Goal: Task Accomplishment & Management: Manage account settings

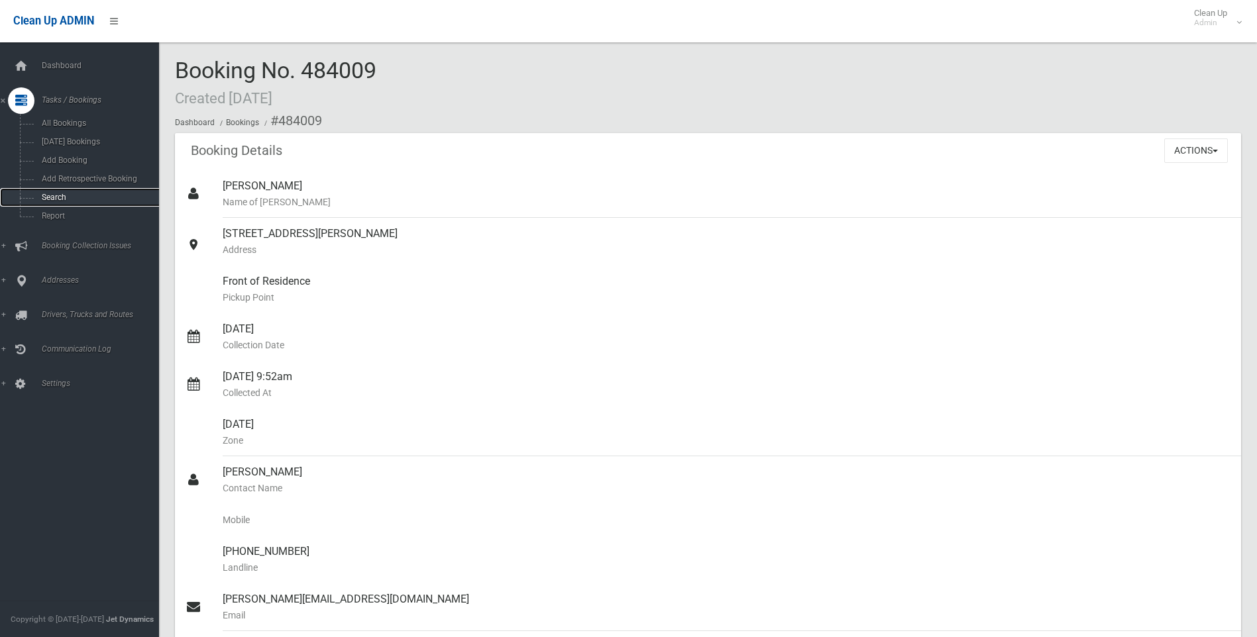
click at [86, 204] on link "Search" at bounding box center [84, 197] width 169 height 19
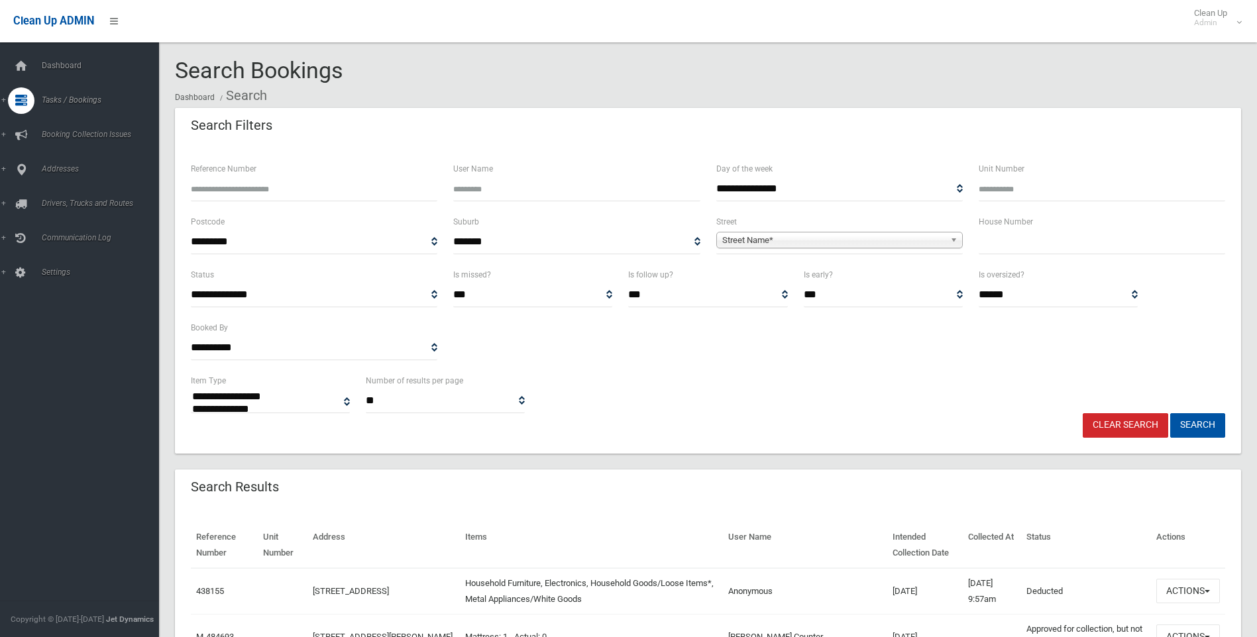
select select
click at [1047, 256] on div "House Number" at bounding box center [1102, 240] width 262 height 53
click at [1044, 237] on input "text" at bounding box center [1102, 242] width 246 height 25
type input "**"
click at [836, 253] on span "**********" at bounding box center [839, 242] width 246 height 25
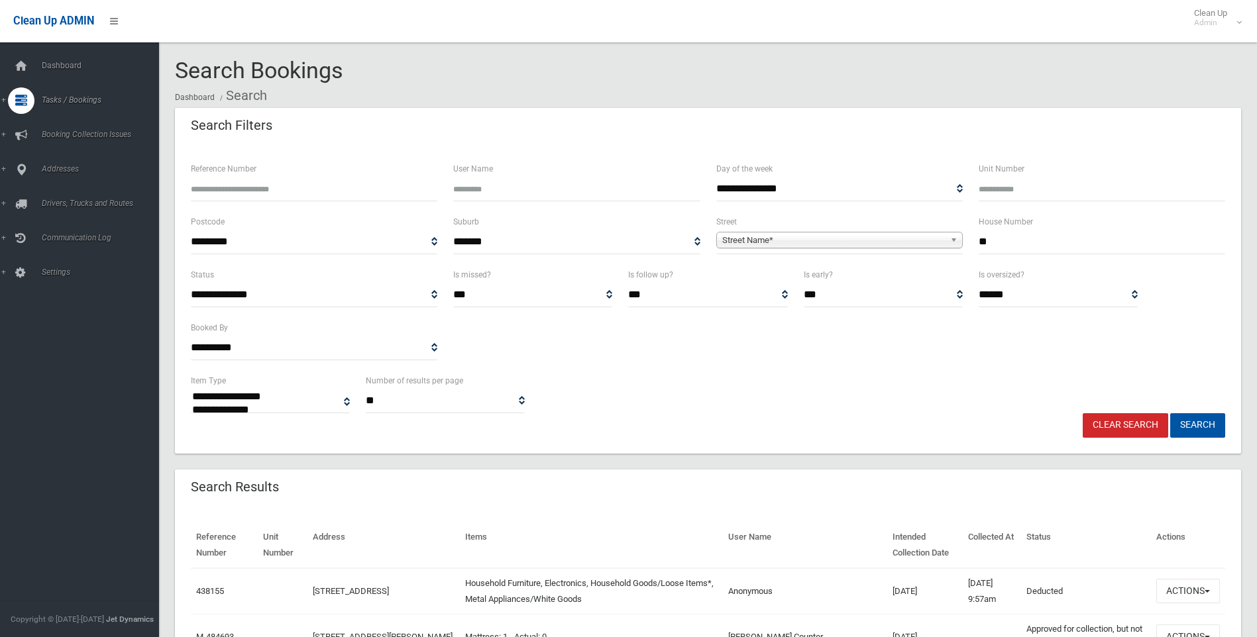
click at [832, 239] on span "Street Name*" at bounding box center [833, 241] width 223 height 16
type input "******"
click at [845, 281] on li "Davies Road (PADSTOW 2211)" at bounding box center [840, 277] width 240 height 17
click at [1173, 425] on button "Search" at bounding box center [1197, 425] width 55 height 25
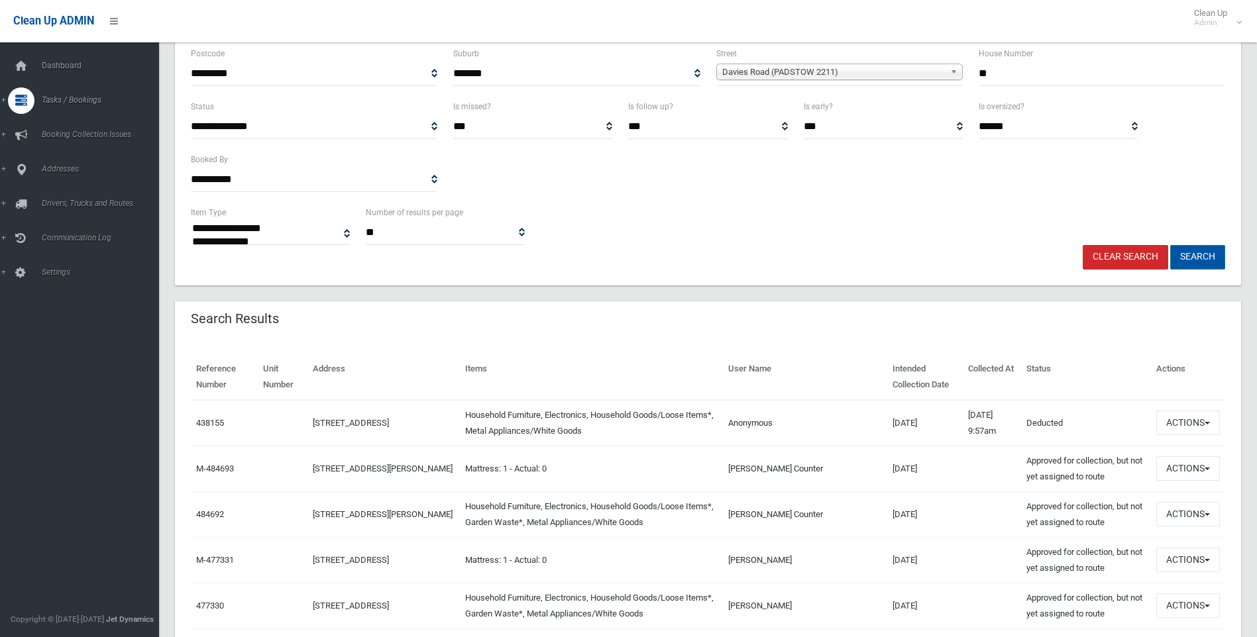
scroll to position [331, 0]
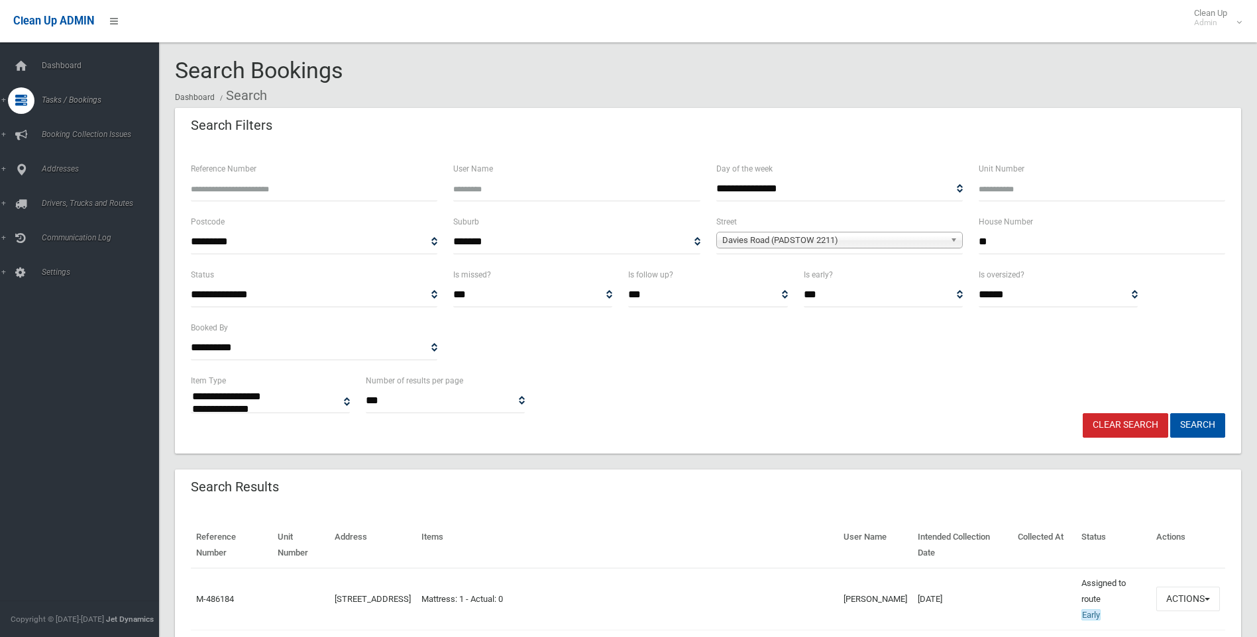
select select
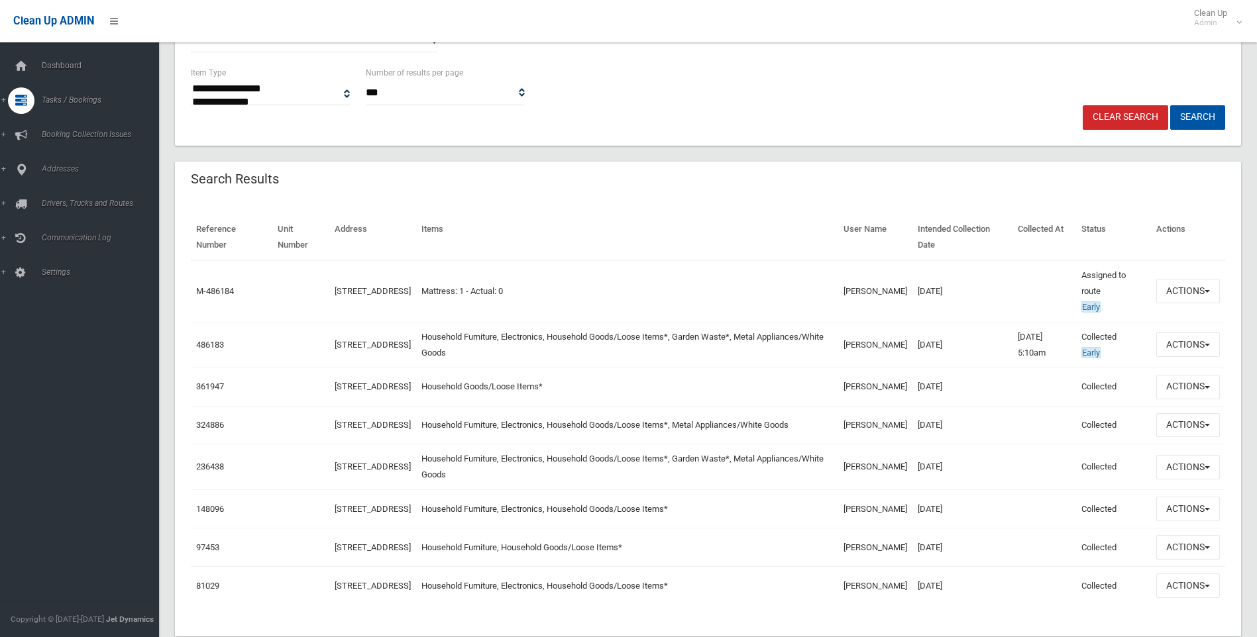
scroll to position [331, 0]
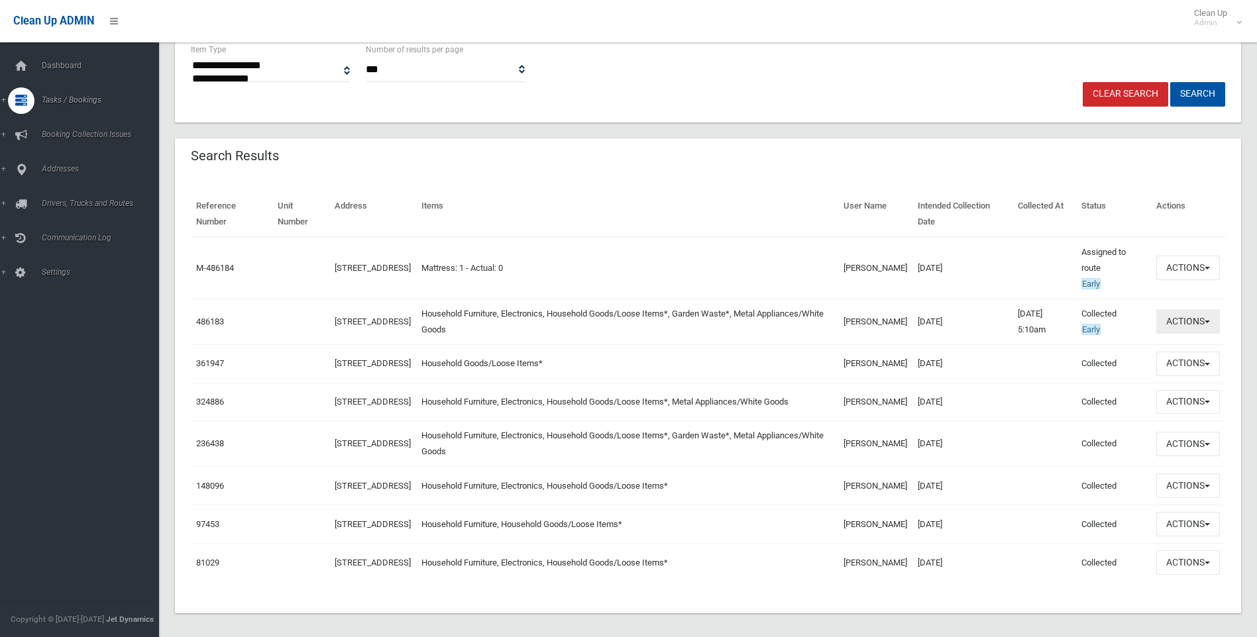
click at [1207, 319] on button "Actions" at bounding box center [1188, 321] width 64 height 25
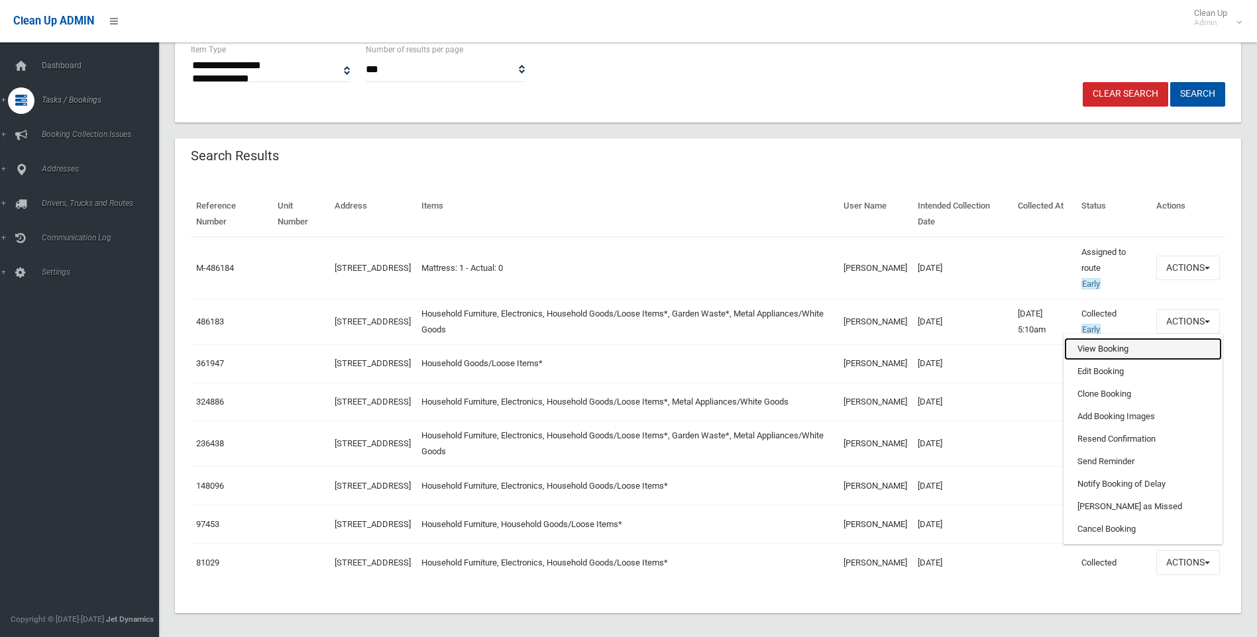
click at [1136, 346] on link "View Booking" at bounding box center [1143, 349] width 158 height 23
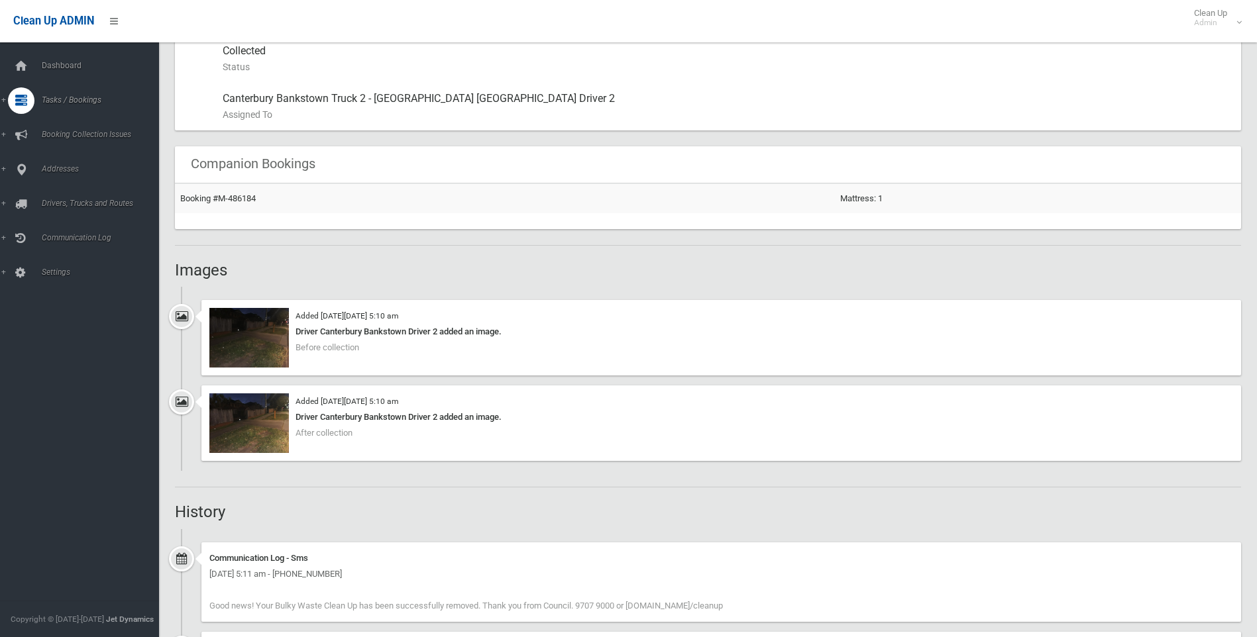
scroll to position [734, 0]
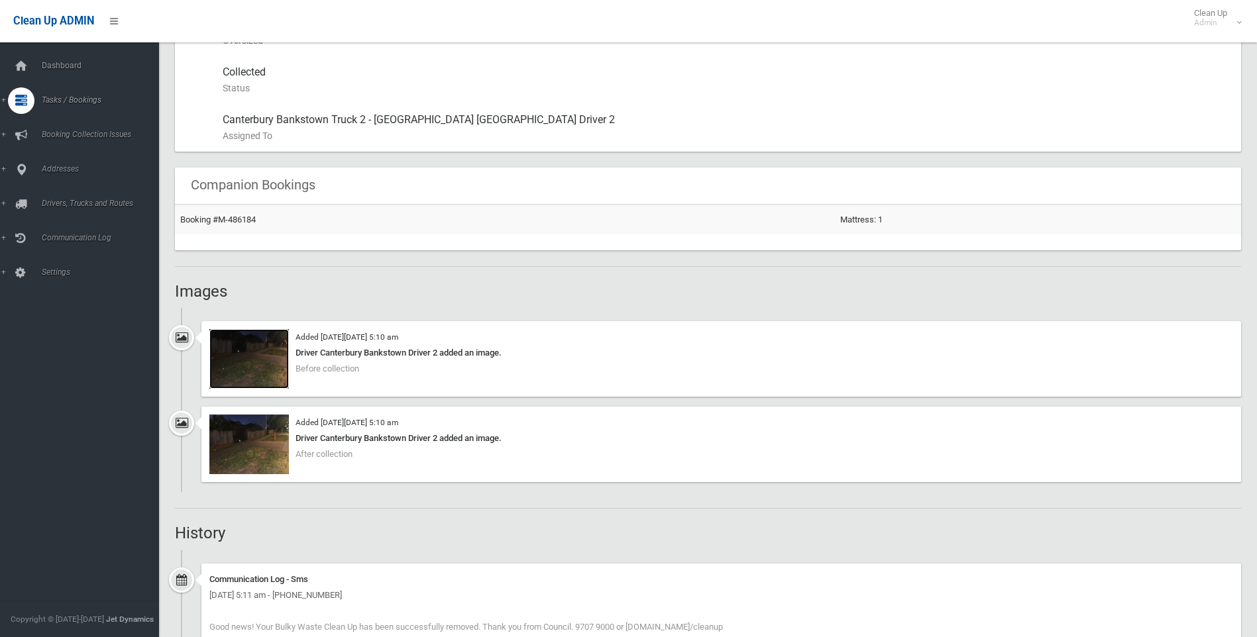
click at [268, 354] on img at bounding box center [249, 359] width 80 height 60
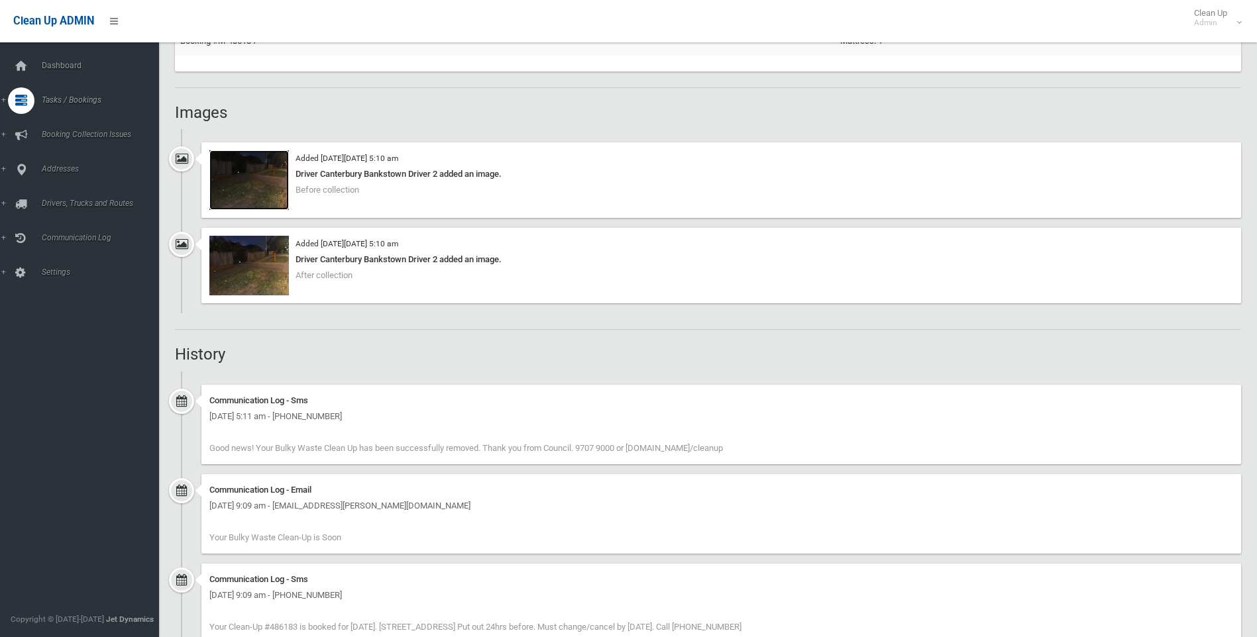
scroll to position [928, 0]
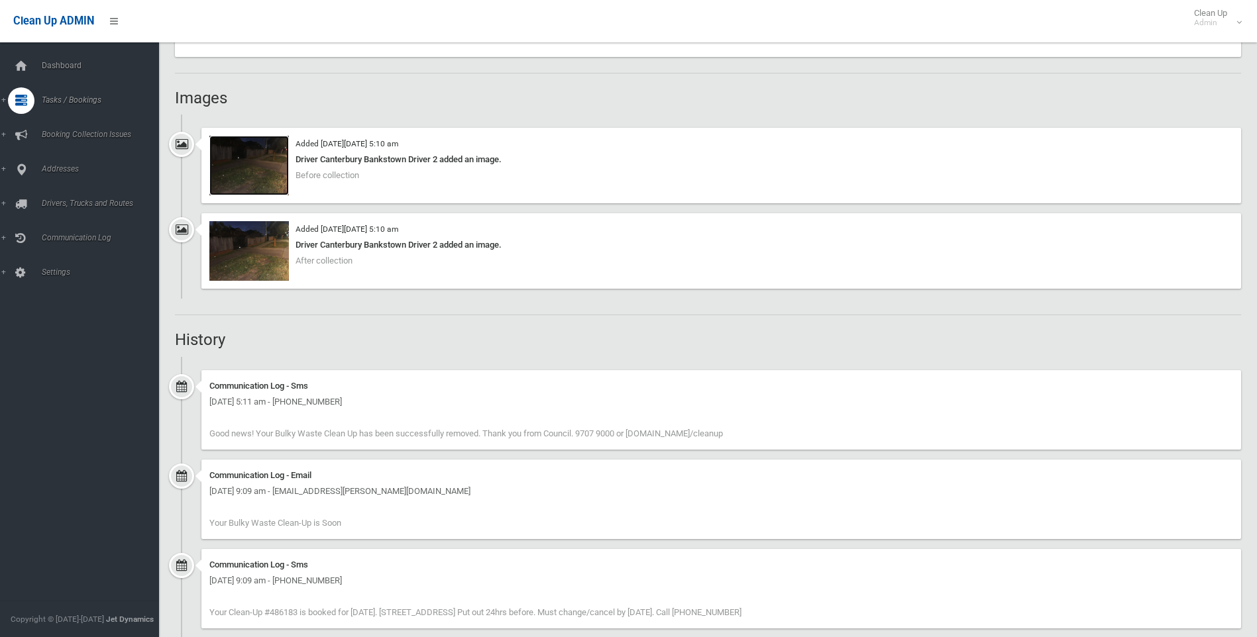
click at [279, 176] on img at bounding box center [249, 166] width 80 height 60
click at [281, 242] on img at bounding box center [249, 251] width 80 height 60
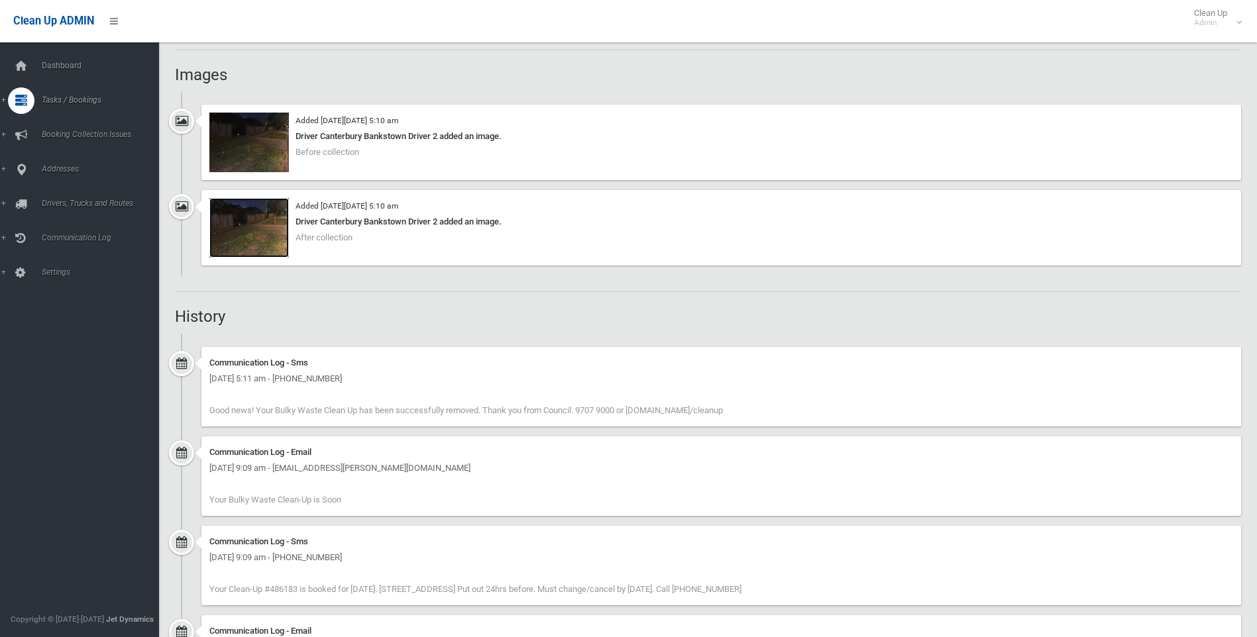
scroll to position [1132, 0]
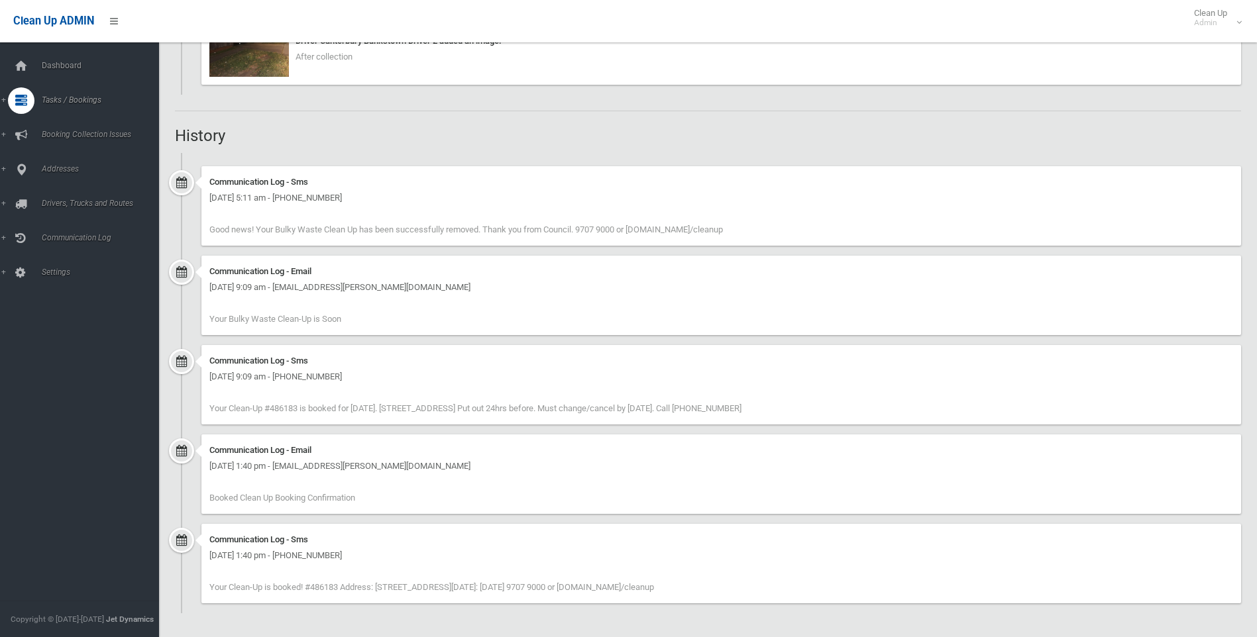
drag, startPoint x: 836, startPoint y: 417, endPoint x: 678, endPoint y: 343, distance: 174.9
click at [678, 343] on ul "Communication Log - Sms Thursday 25th September 2025 - 5:11 am - +61413786575 G…" at bounding box center [708, 383] width 1066 height 461
click at [678, 343] on div "Communication Log - Email Saturday 20th September 2025 - 9:09 am - joely.gregor…" at bounding box center [708, 300] width 1066 height 89
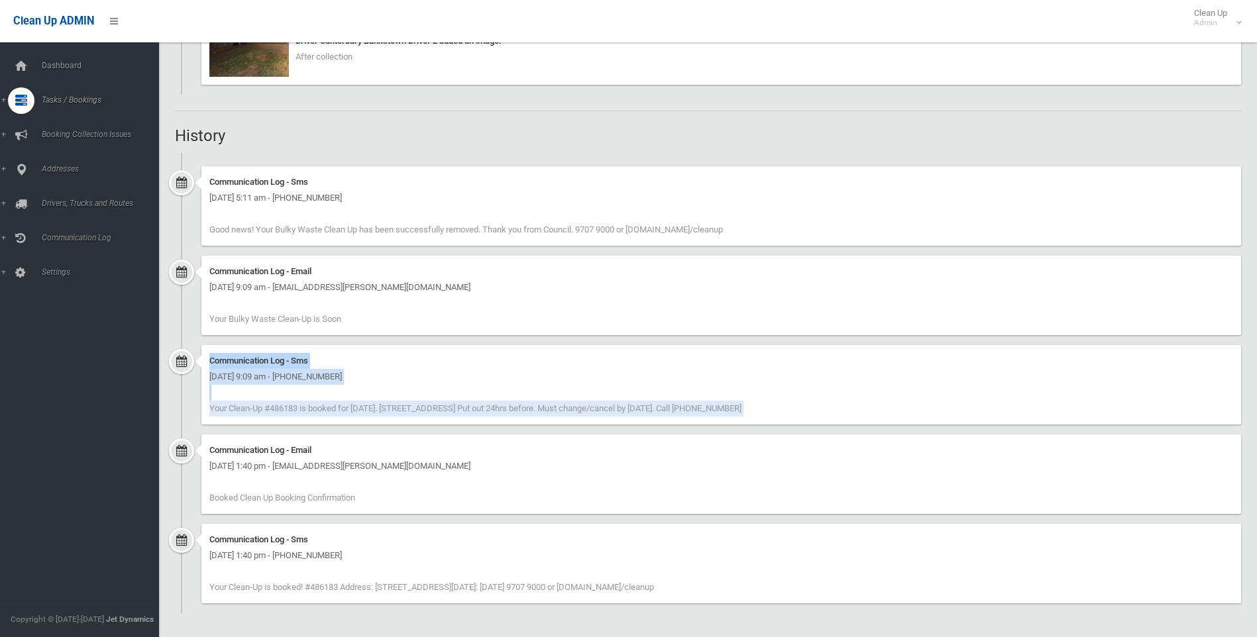
drag, startPoint x: 678, startPoint y: 343, endPoint x: 828, endPoint y: 421, distance: 169.2
click at [828, 421] on ul "Communication Log - Sms Thursday 25th September 2025 - 5:11 am - +61413786575 G…" at bounding box center [708, 383] width 1066 height 461
click at [828, 422] on div "Communication Log - Sms Saturday 20th September 2025 - 9:09 am - +61413786575 Y…" at bounding box center [721, 385] width 1040 height 80
drag, startPoint x: 828, startPoint y: 422, endPoint x: 780, endPoint y: 342, distance: 93.3
click at [780, 342] on ul "Communication Log - Sms Thursday 25th September 2025 - 5:11 am - +61413786575 G…" at bounding box center [708, 383] width 1066 height 461
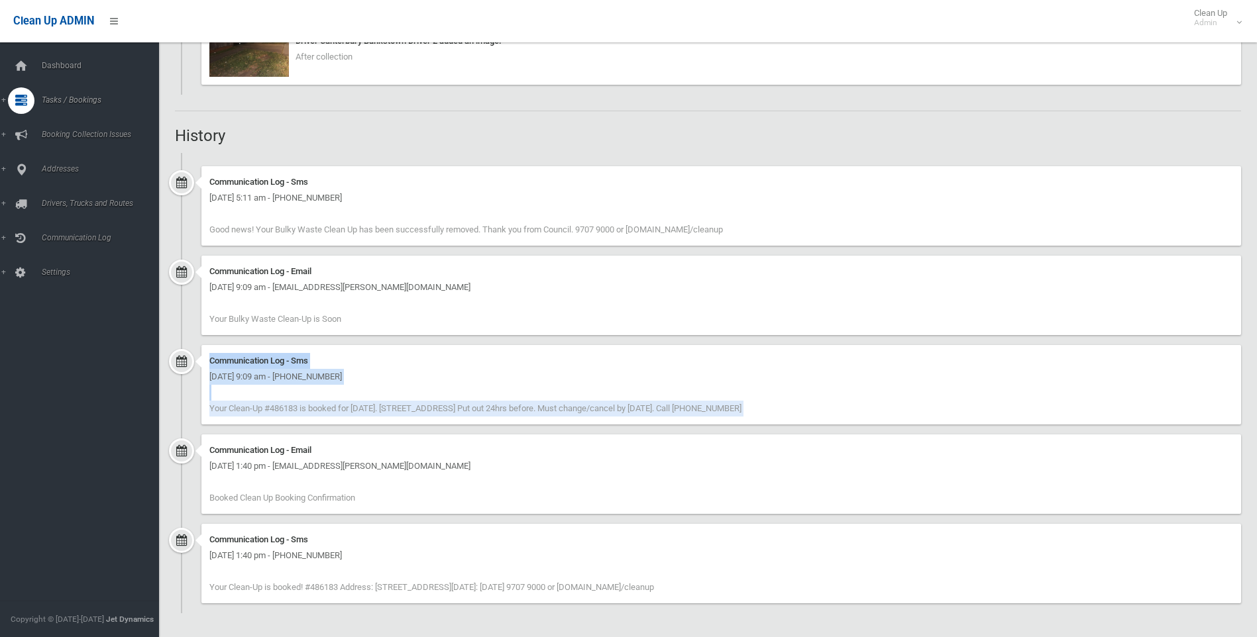
click at [780, 342] on div "Communication Log - Email Saturday 20th September 2025 - 9:09 am - joely.gregor…" at bounding box center [708, 300] width 1066 height 89
drag, startPoint x: 780, startPoint y: 342, endPoint x: 835, endPoint y: 390, distance: 72.8
click at [835, 390] on ul "Communication Log - Sms Thursday 25th September 2025 - 5:11 am - +61413786575 G…" at bounding box center [708, 383] width 1066 height 461
click at [843, 402] on div "Communication Log - Sms Saturday 20th September 2025 - 9:09 am - +61413786575 Y…" at bounding box center [721, 385] width 1040 height 80
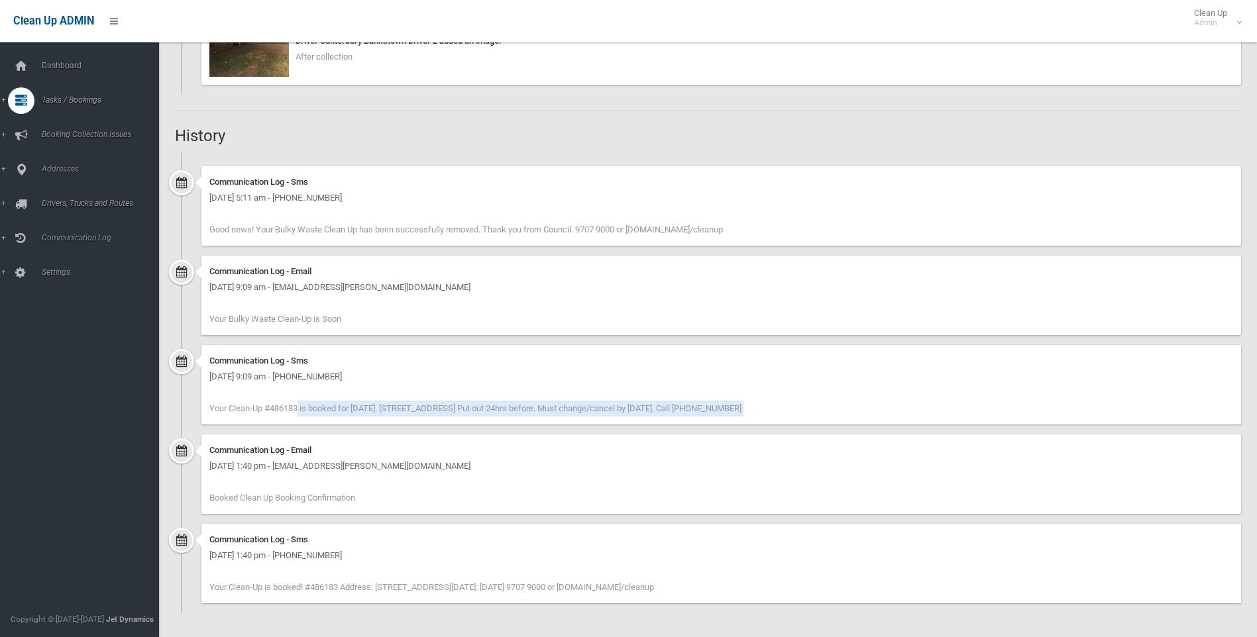
click at [839, 402] on div "Communication Log - Sms Saturday 20th September 2025 - 9:09 am - +61413786575 Y…" at bounding box center [721, 385] width 1040 height 80
click at [836, 402] on div "Communication Log - Sms Saturday 20th September 2025 - 9:09 am - +61413786575 Y…" at bounding box center [721, 385] width 1040 height 80
drag, startPoint x: 835, startPoint y: 409, endPoint x: 765, endPoint y: 343, distance: 96.1
click at [765, 343] on ul "Communication Log - Sms Thursday 25th September 2025 - 5:11 am - +61413786575 G…" at bounding box center [708, 383] width 1066 height 461
click at [765, 343] on div "Communication Log - Email Saturday 20th September 2025 - 9:09 am - joely.gregor…" at bounding box center [708, 300] width 1066 height 89
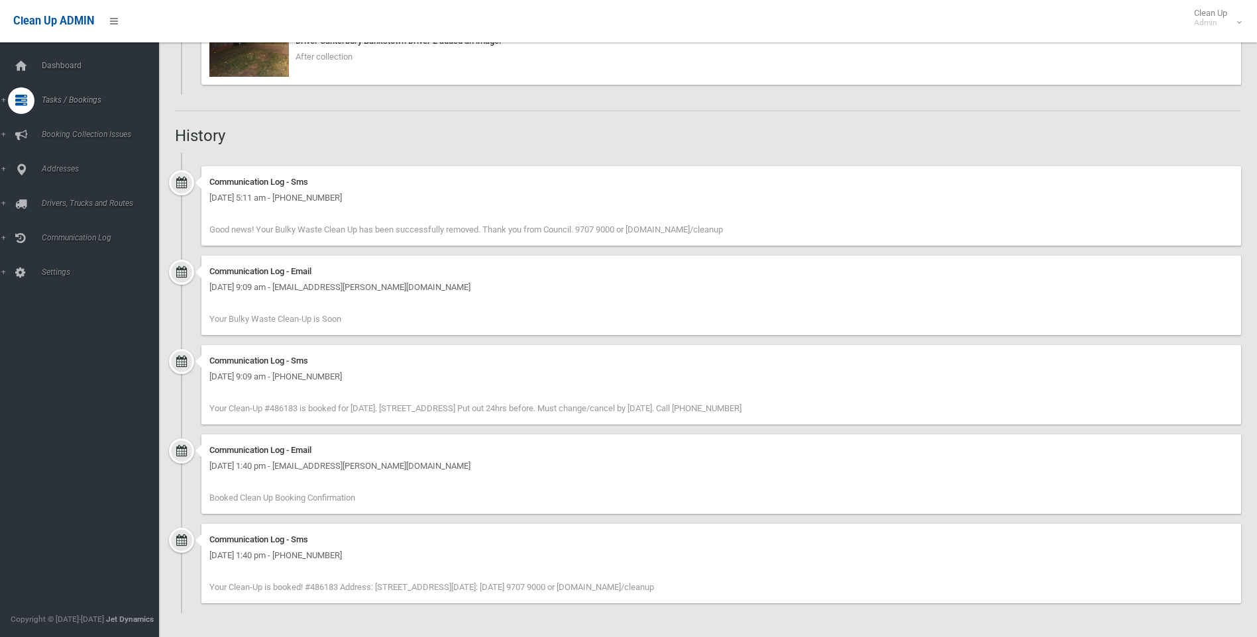
drag, startPoint x: 765, startPoint y: 343, endPoint x: 833, endPoint y: 420, distance: 102.8
click at [833, 420] on ul "Communication Log - Sms Thursday 25th September 2025 - 5:11 am - +61413786575 G…" at bounding box center [708, 383] width 1066 height 461
click at [833, 420] on div "Communication Log - Sms Saturday 20th September 2025 - 9:09 am - +61413786575 Y…" at bounding box center [721, 385] width 1040 height 80
drag, startPoint x: 855, startPoint y: 421, endPoint x: 208, endPoint y: 360, distance: 650.2
click at [208, 360] on div "Communication Log - Sms Saturday 20th September 2025 - 9:09 am - +61413786575 Y…" at bounding box center [721, 385] width 1040 height 80
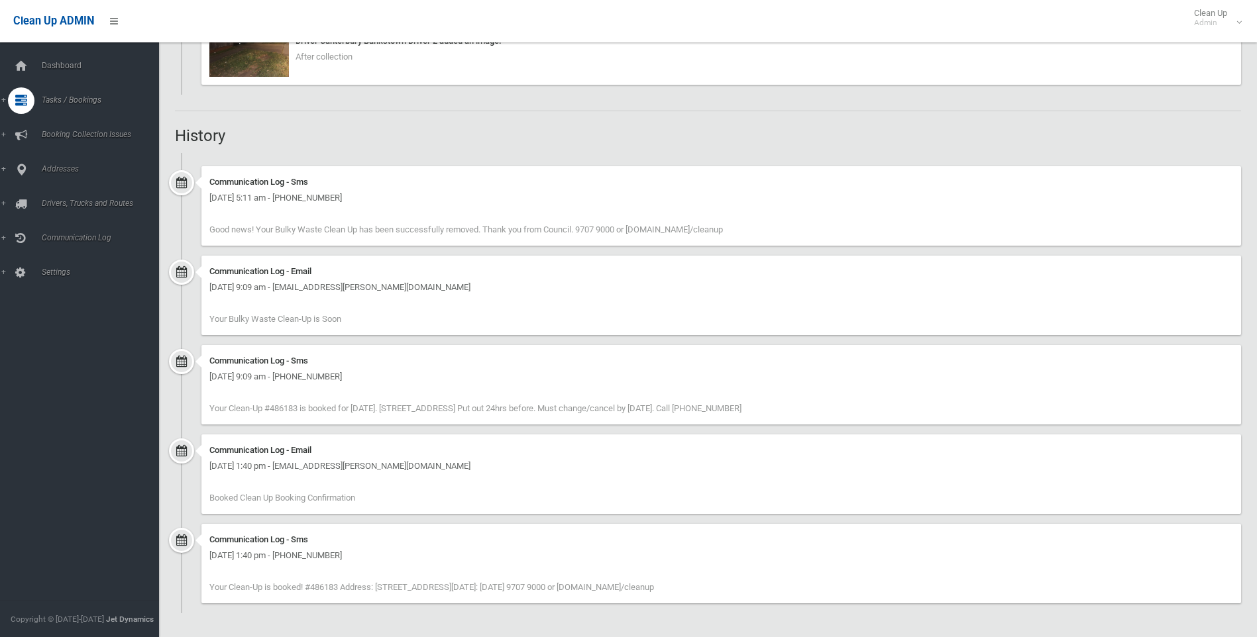
click at [208, 360] on div "Communication Log - Sms Saturday 20th September 2025 - 9:09 am - +61413786575 Y…" at bounding box center [721, 385] width 1040 height 80
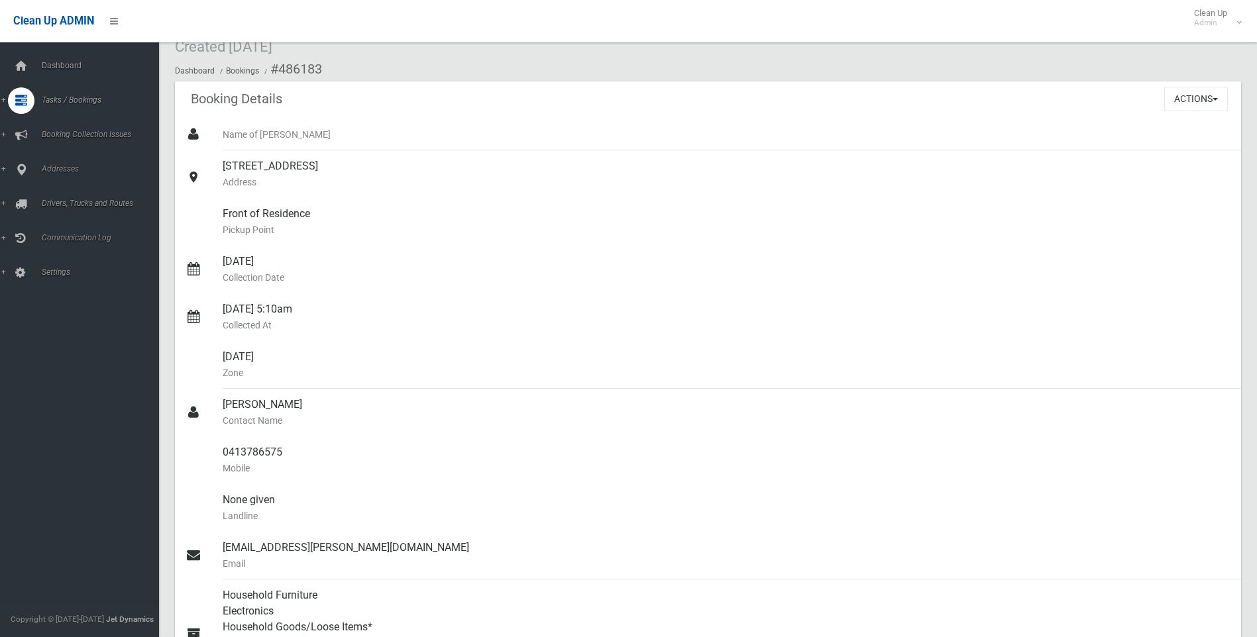
scroll to position [0, 0]
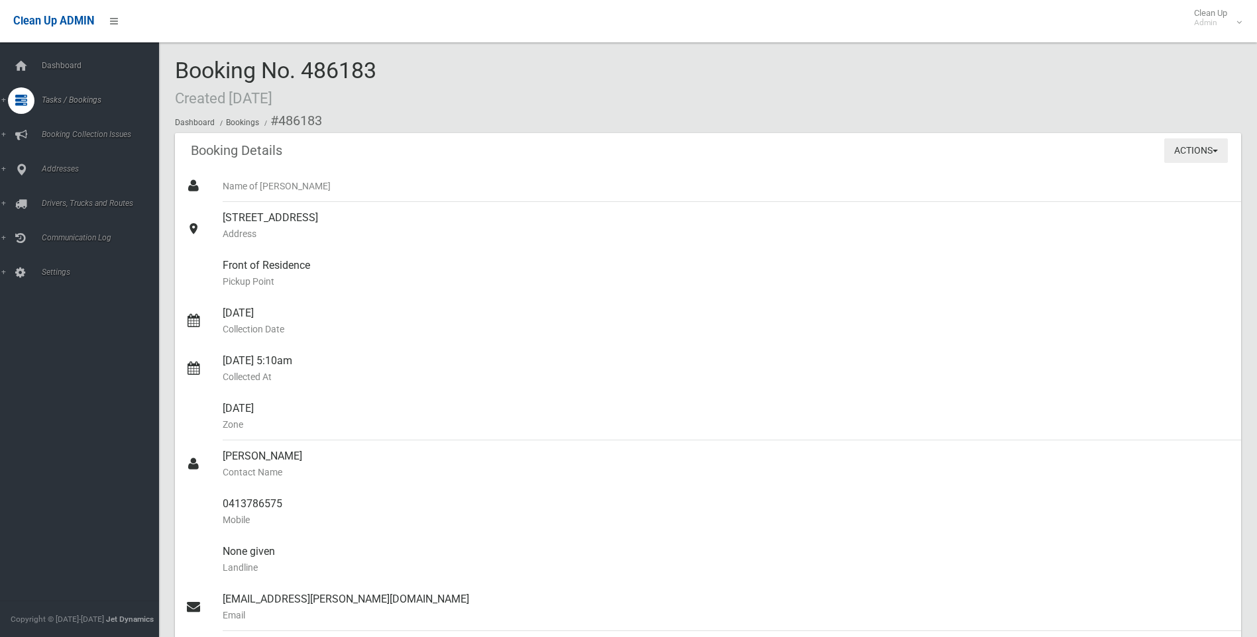
click at [1164, 158] on button "Actions" at bounding box center [1196, 150] width 64 height 25
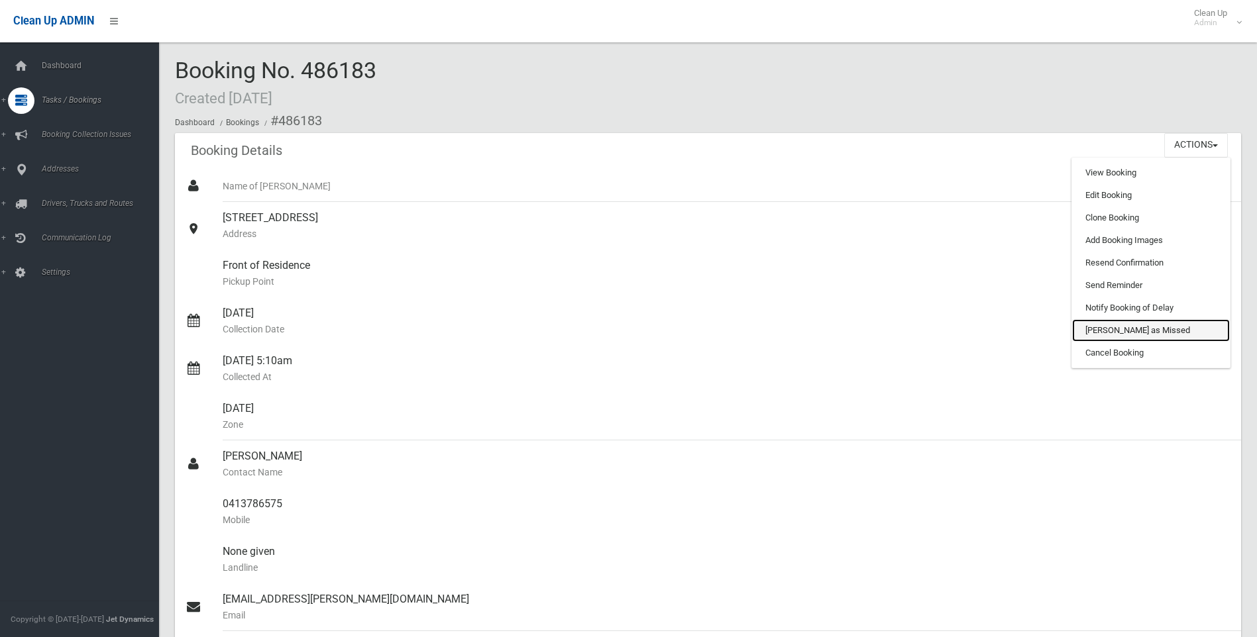
click at [1151, 327] on link "Mark as Missed" at bounding box center [1151, 330] width 158 height 23
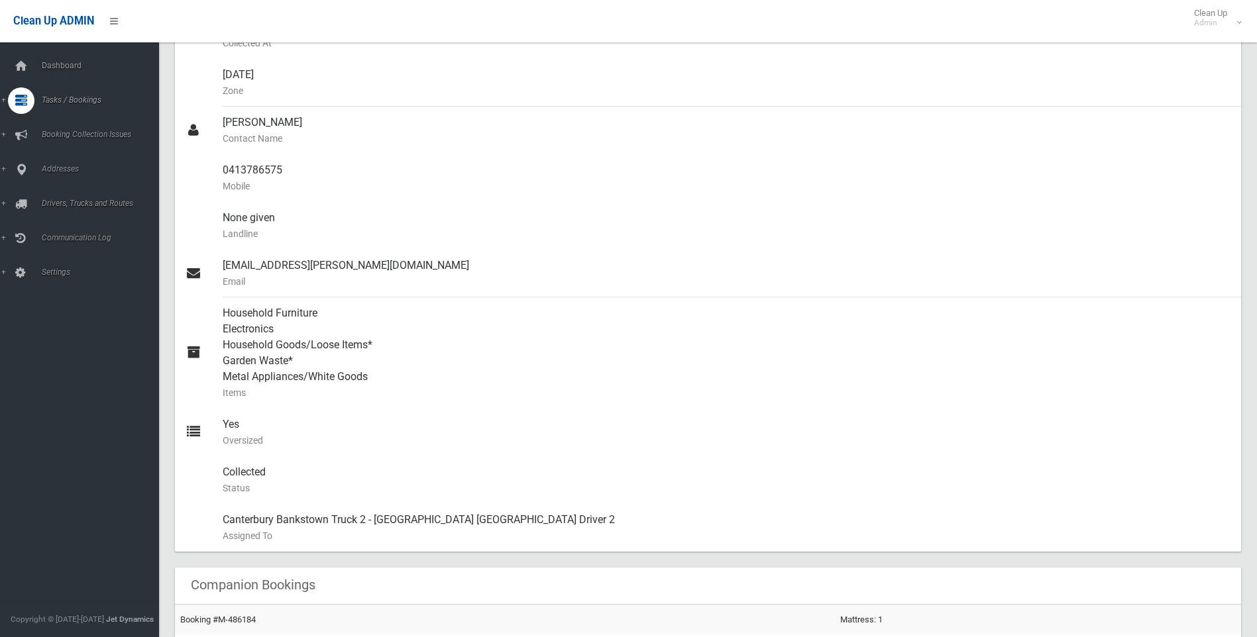
scroll to position [204, 0]
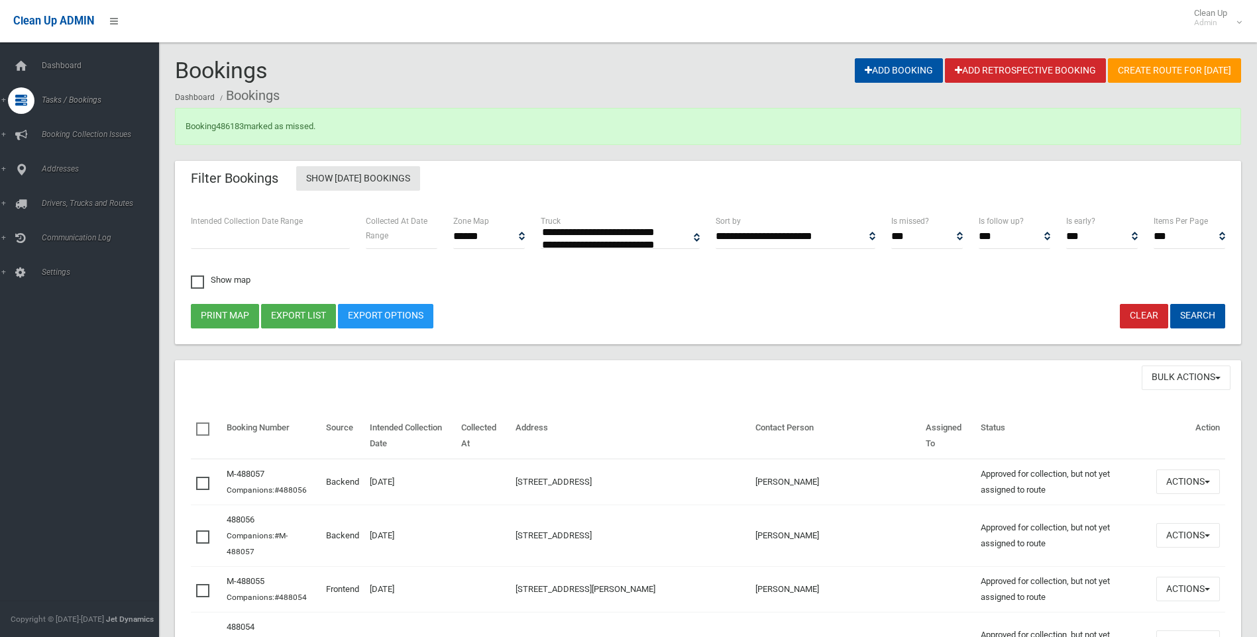
select select
click at [415, 67] on div "Bookings Add Booking Add Retrospective Booking Create route for tomorrow Dashbo…" at bounding box center [708, 83] width 1066 height 50
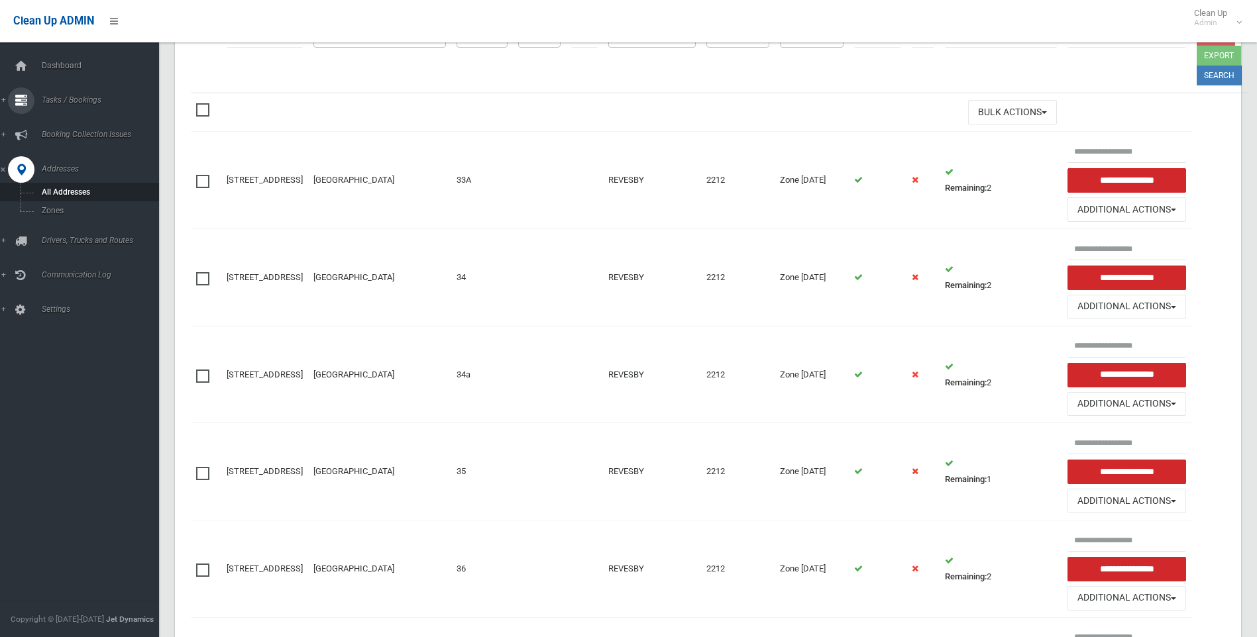
scroll to position [199, 0]
click at [60, 95] on span "Tasks / Bookings" at bounding box center [103, 99] width 131 height 9
click at [72, 188] on link "Search" at bounding box center [84, 197] width 169 height 19
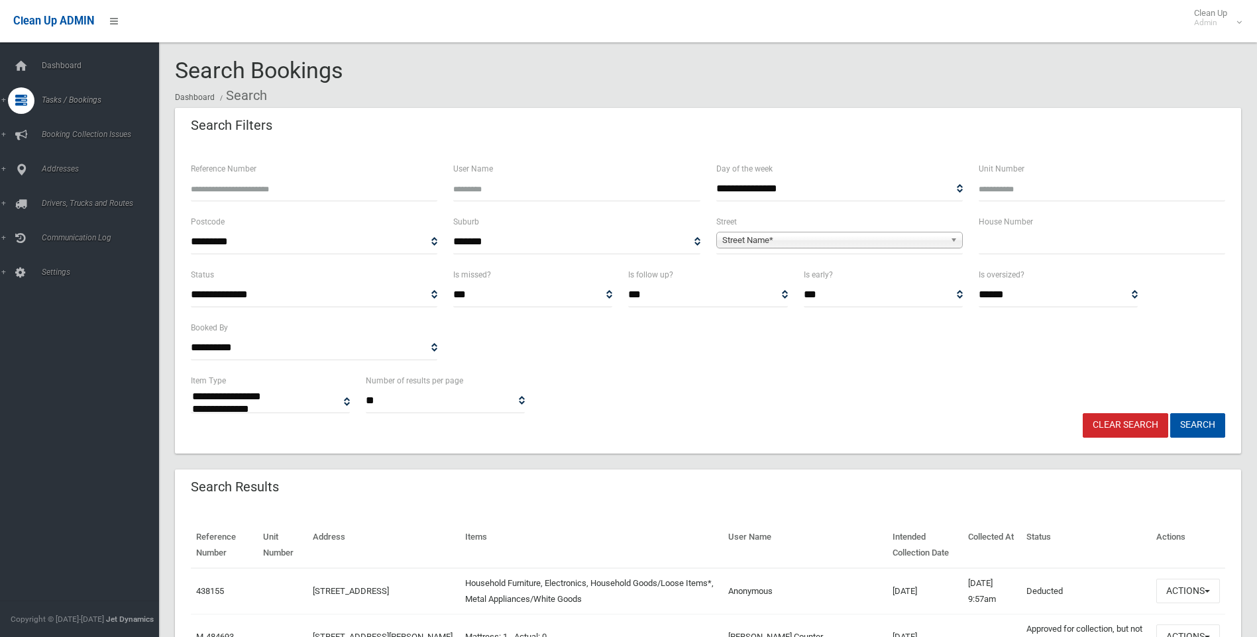
select select
click at [1059, 241] on input "text" at bounding box center [1102, 242] width 246 height 25
type input "*"
drag, startPoint x: 717, startPoint y: 249, endPoint x: 733, endPoint y: 250, distance: 15.9
click at [730, 250] on span "**********" at bounding box center [839, 242] width 246 height 25
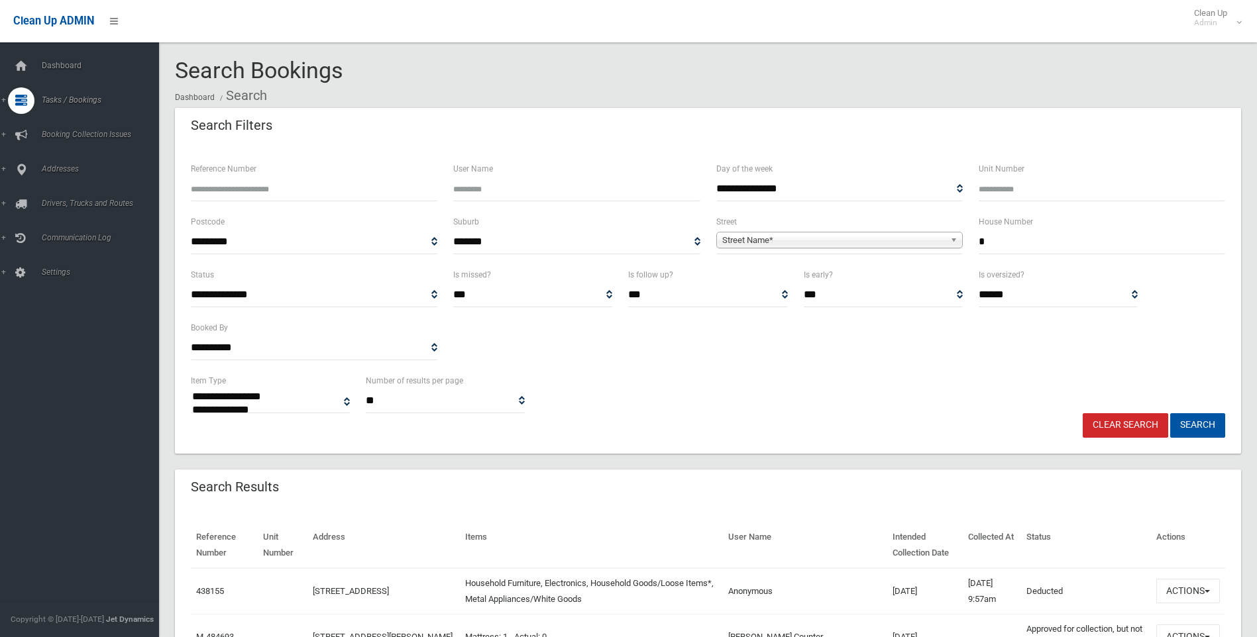
click at [775, 242] on span "Street Name*" at bounding box center [833, 241] width 223 height 16
type input "*****"
click at [773, 280] on li "Shann on Street (GREENACRE 2190)" at bounding box center [840, 277] width 240 height 17
click at [1221, 432] on button "Search" at bounding box center [1197, 425] width 55 height 25
click at [1207, 424] on button "Search" at bounding box center [1197, 425] width 55 height 25
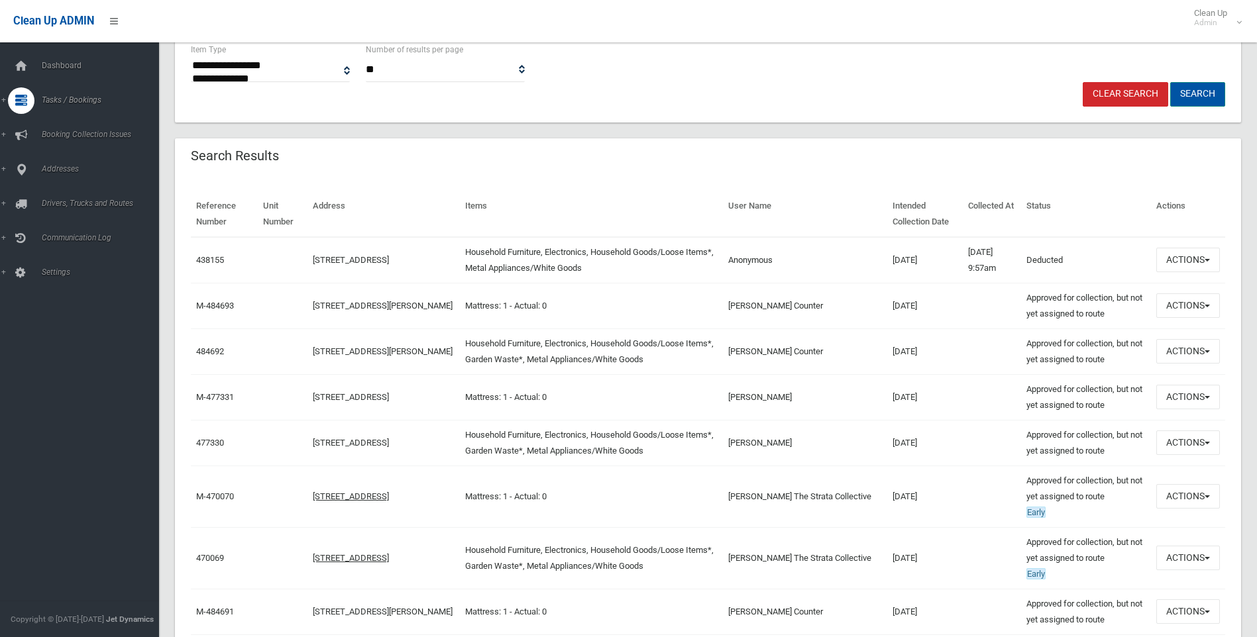
scroll to position [398, 0]
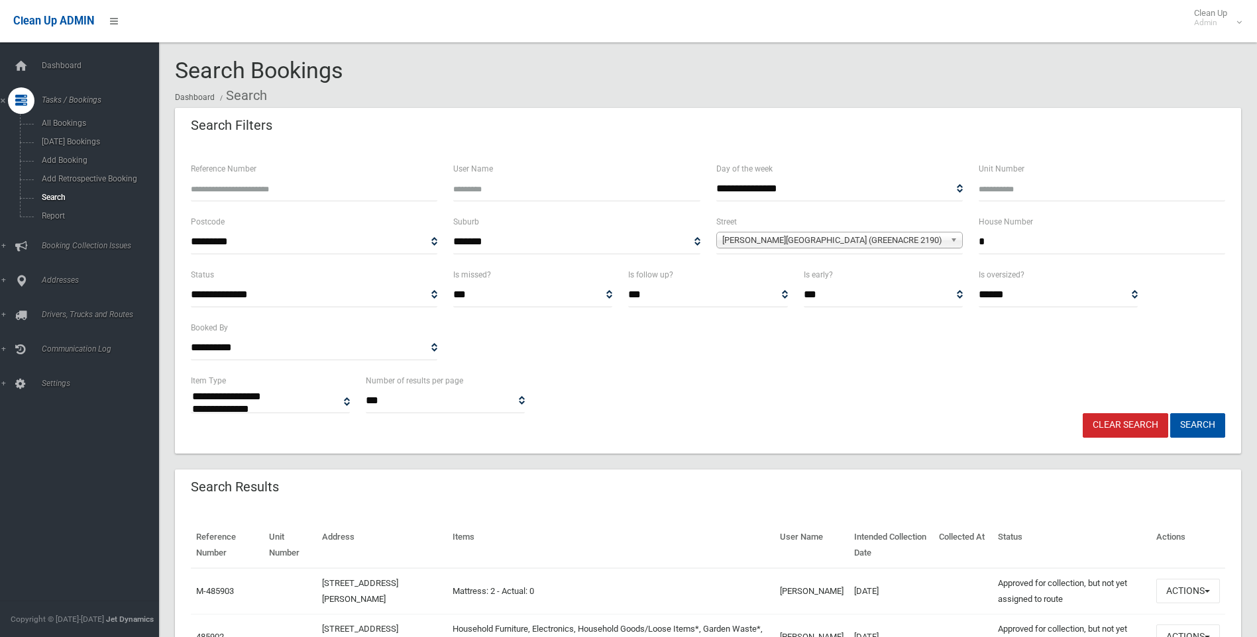
select select
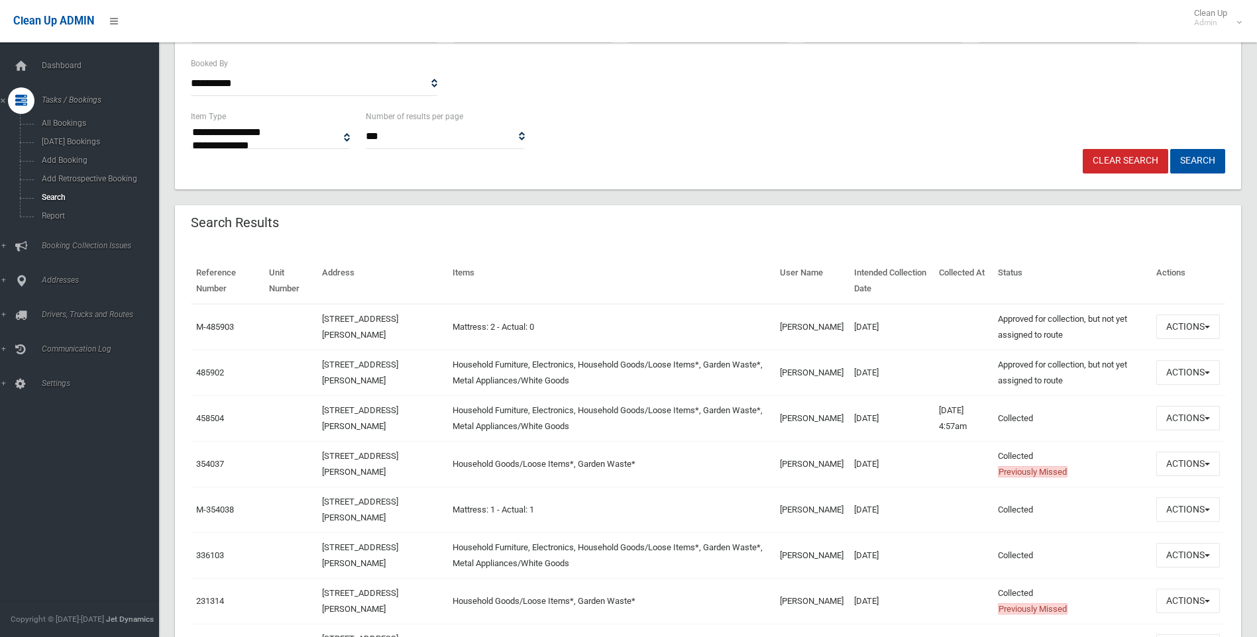
scroll to position [265, 0]
click at [1198, 368] on button "Actions" at bounding box center [1188, 372] width 64 height 25
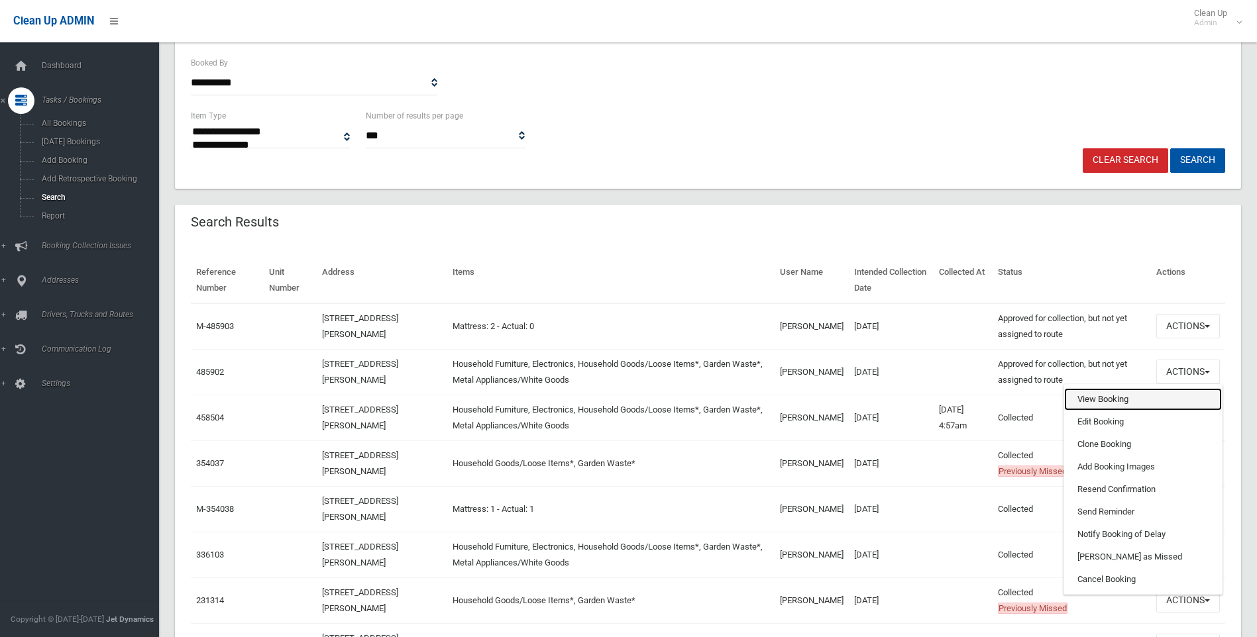
click at [1128, 405] on link "View Booking" at bounding box center [1143, 399] width 158 height 23
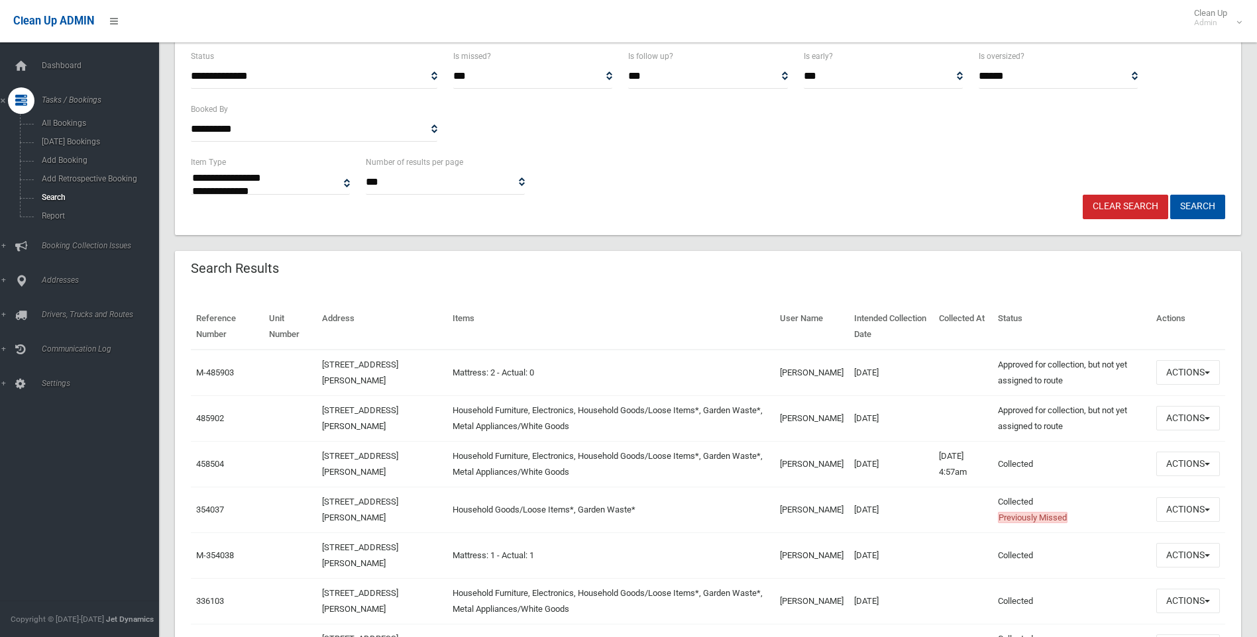
scroll to position [0, 0]
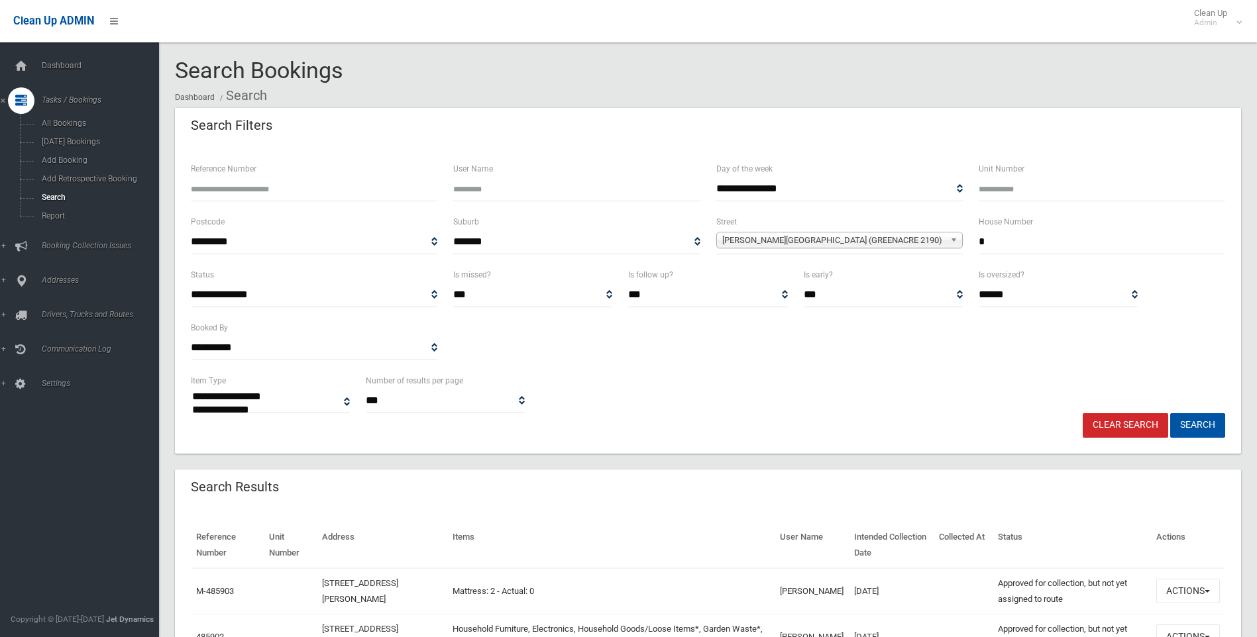
drag, startPoint x: 1010, startPoint y: 243, endPoint x: 924, endPoint y: 242, distance: 86.1
click at [928, 243] on div "**********" at bounding box center [708, 240] width 1050 height 53
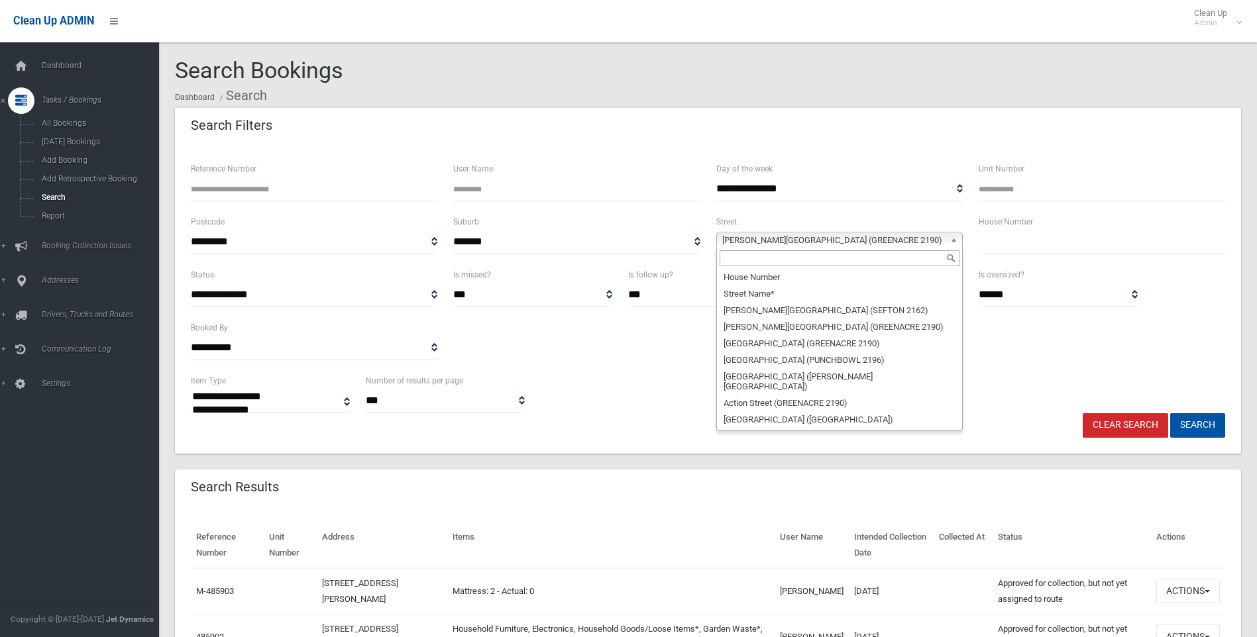
click at [924, 242] on span "Shannon Street (GREENACRE 2190)" at bounding box center [833, 241] width 223 height 16
click at [906, 164] on div "**********" at bounding box center [839, 181] width 246 height 40
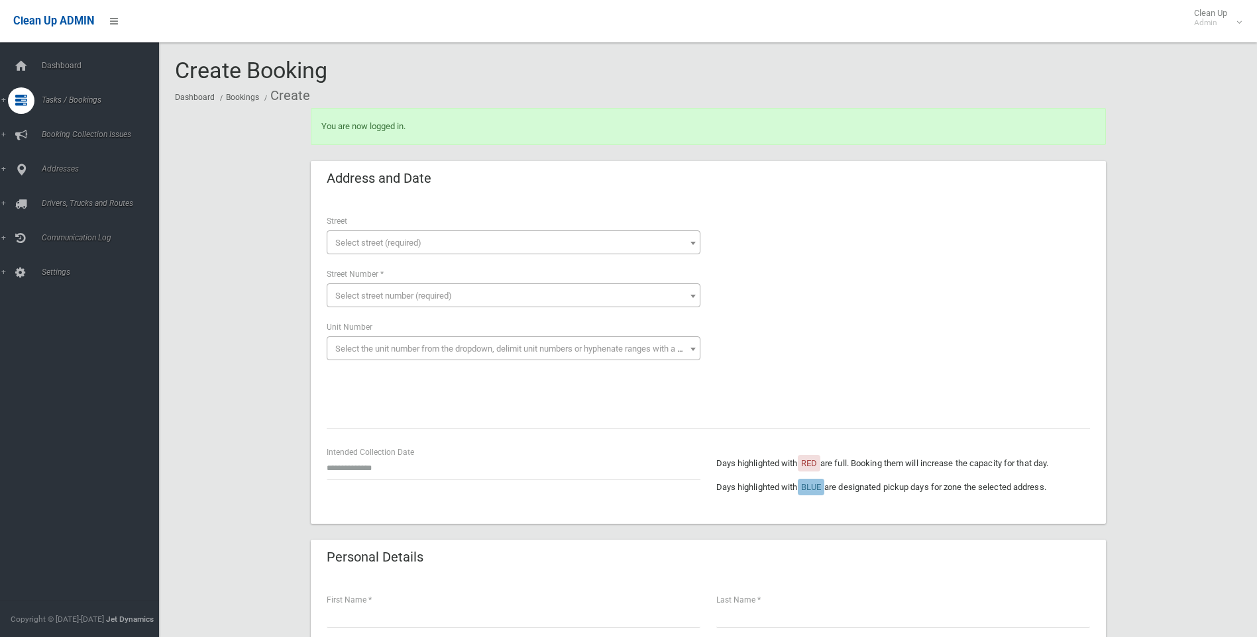
click at [461, 238] on span "Select street (required)" at bounding box center [513, 243] width 367 height 19
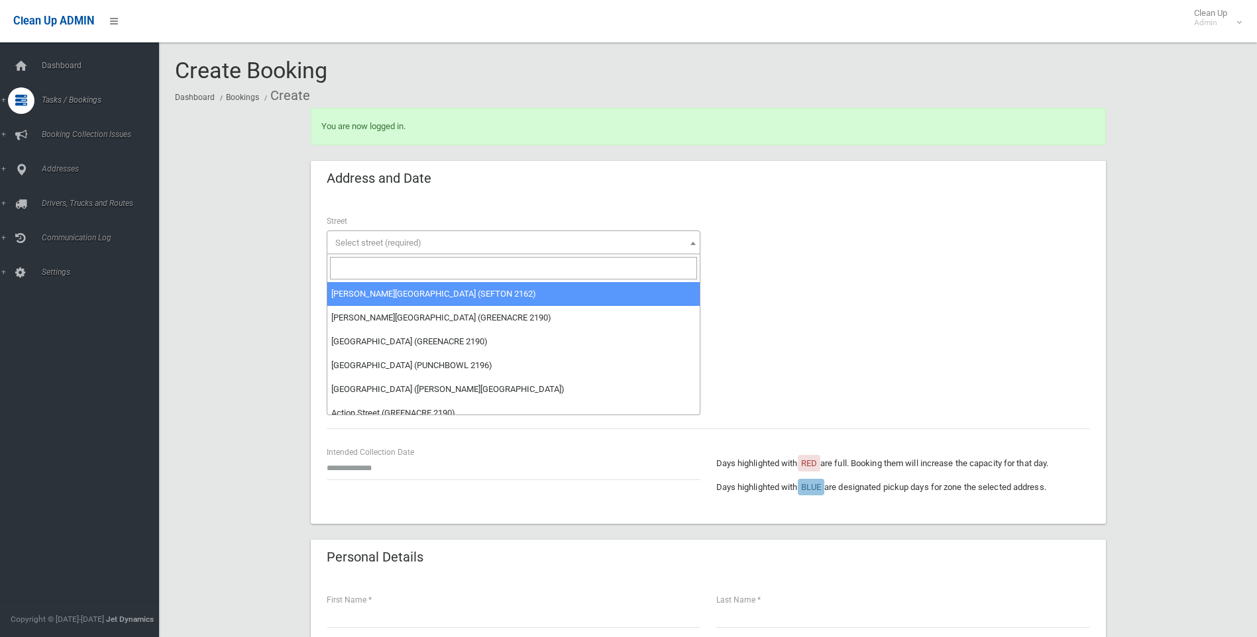
click at [457, 273] on input "search" at bounding box center [513, 268] width 367 height 23
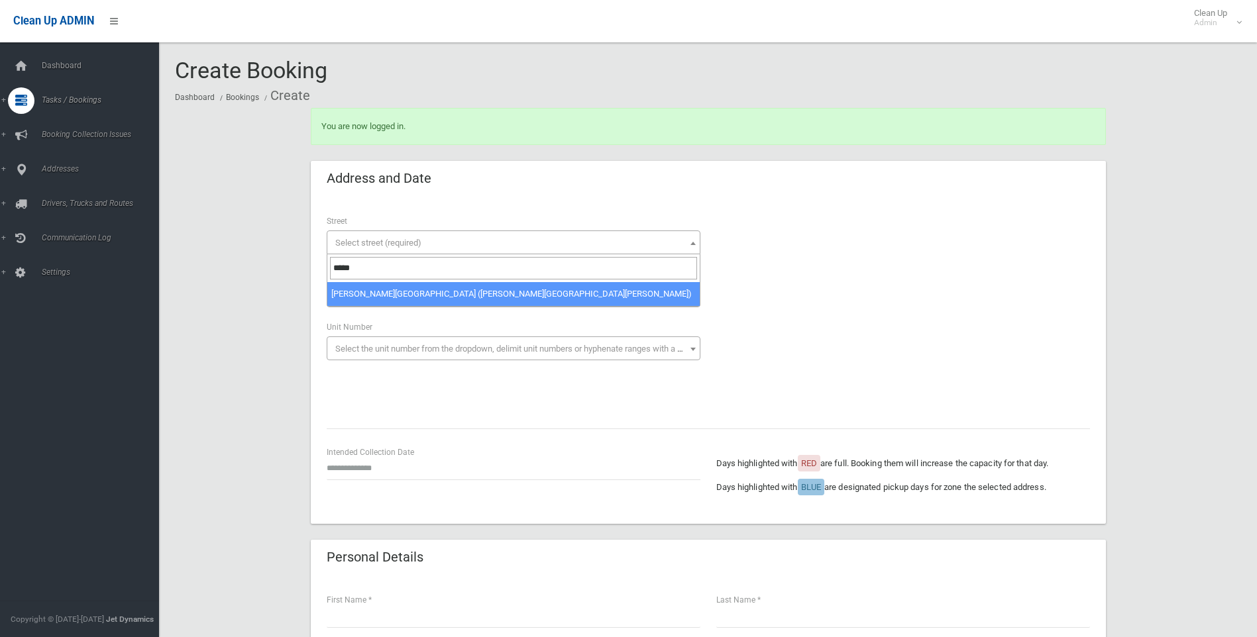
type input "*****"
select select "****"
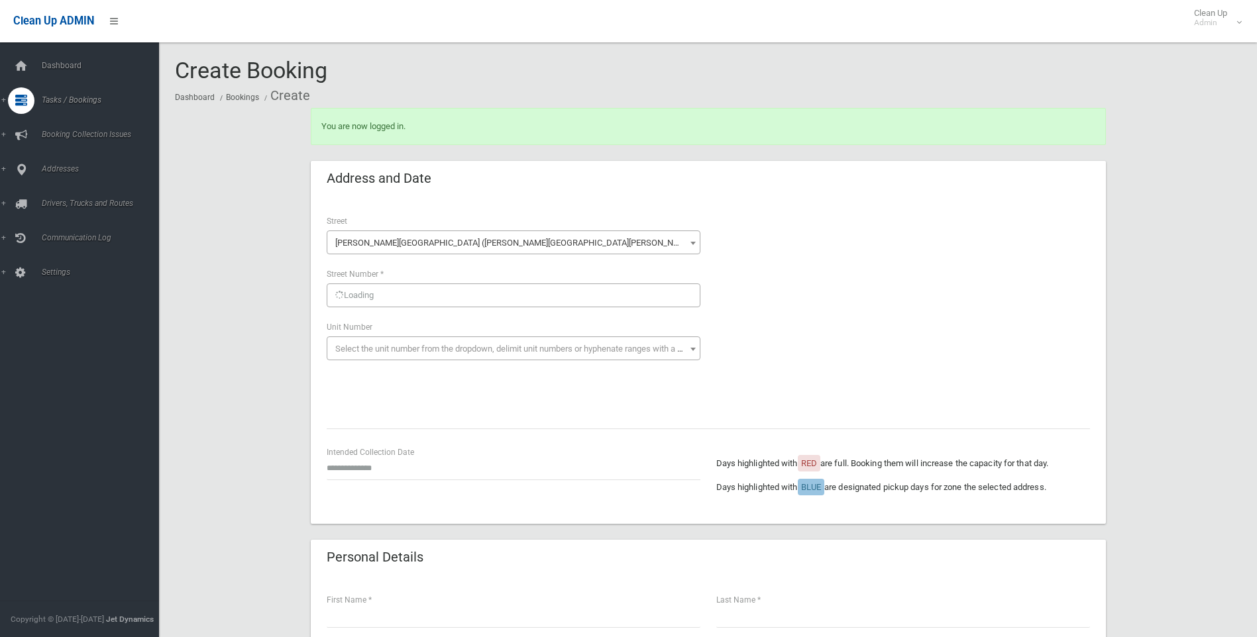
click at [440, 302] on div "Loading" at bounding box center [514, 296] width 374 height 24
click at [443, 298] on span "Select street number (required)" at bounding box center [393, 296] width 117 height 10
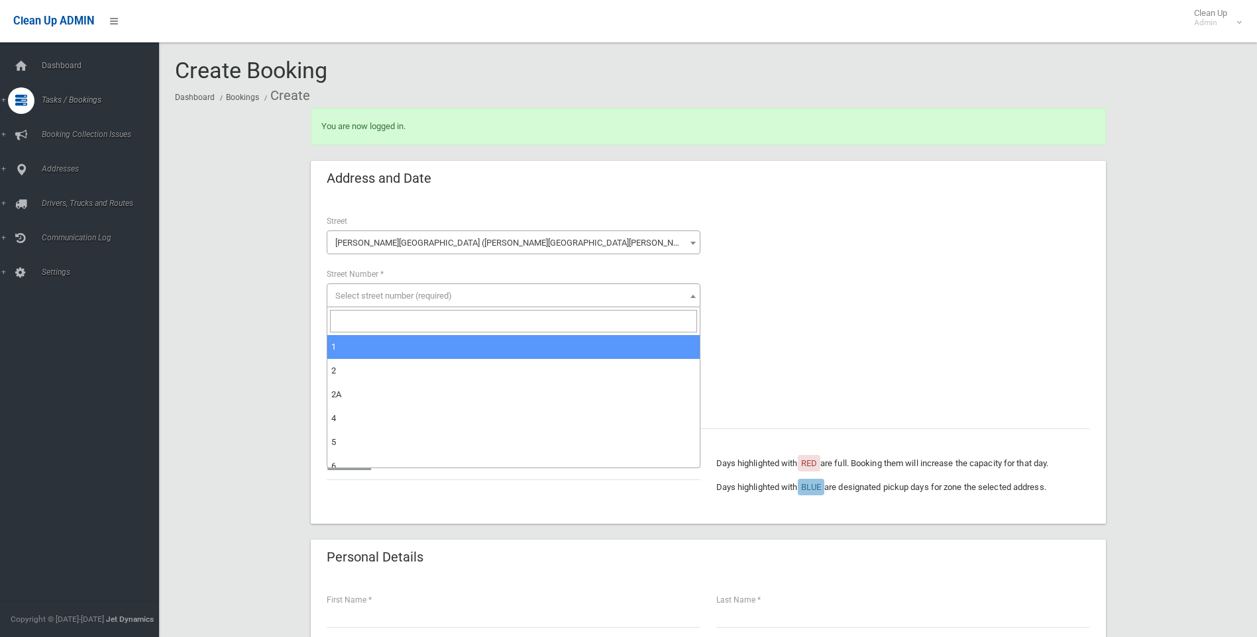
click at [447, 314] on input "search" at bounding box center [513, 321] width 367 height 23
type input "*"
select select "*"
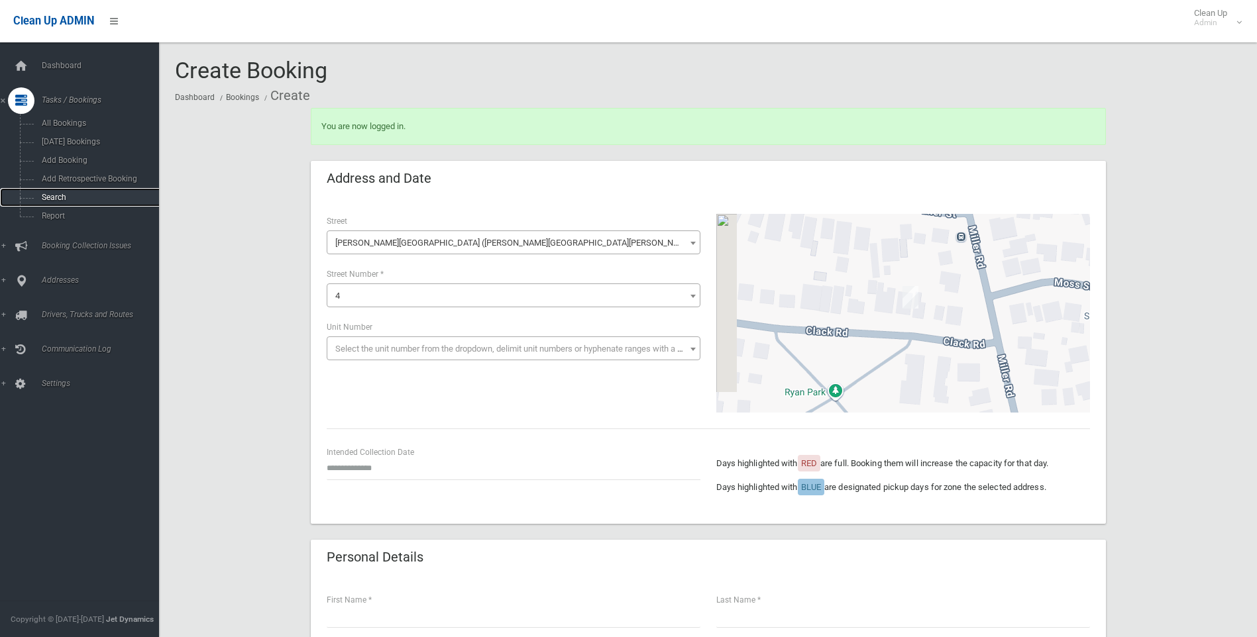
click at [48, 193] on span "Search" at bounding box center [98, 197] width 120 height 9
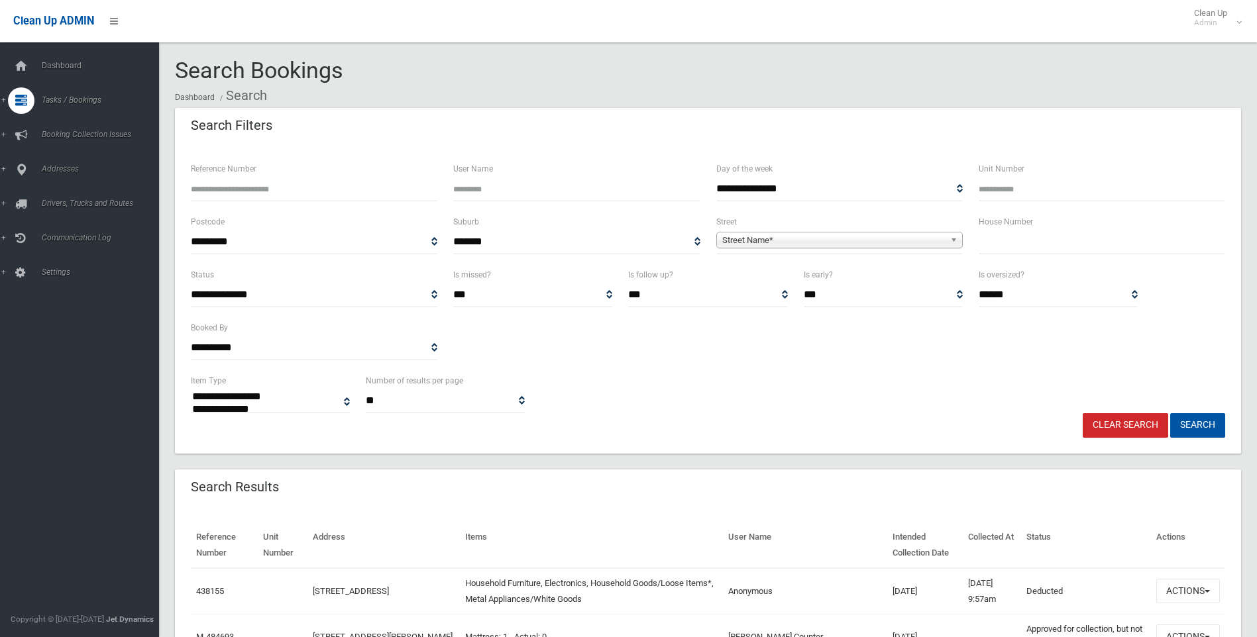
select select
click at [1001, 249] on input "text" at bounding box center [1102, 242] width 246 height 25
type input "*"
click at [81, 335] on ul "Dashboard Tasks / Bookings All Bookings Today's Bookings Add Booking Add Retros…" at bounding box center [84, 225] width 169 height 345
click at [66, 268] on link "Addresses" at bounding box center [84, 281] width 169 height 27
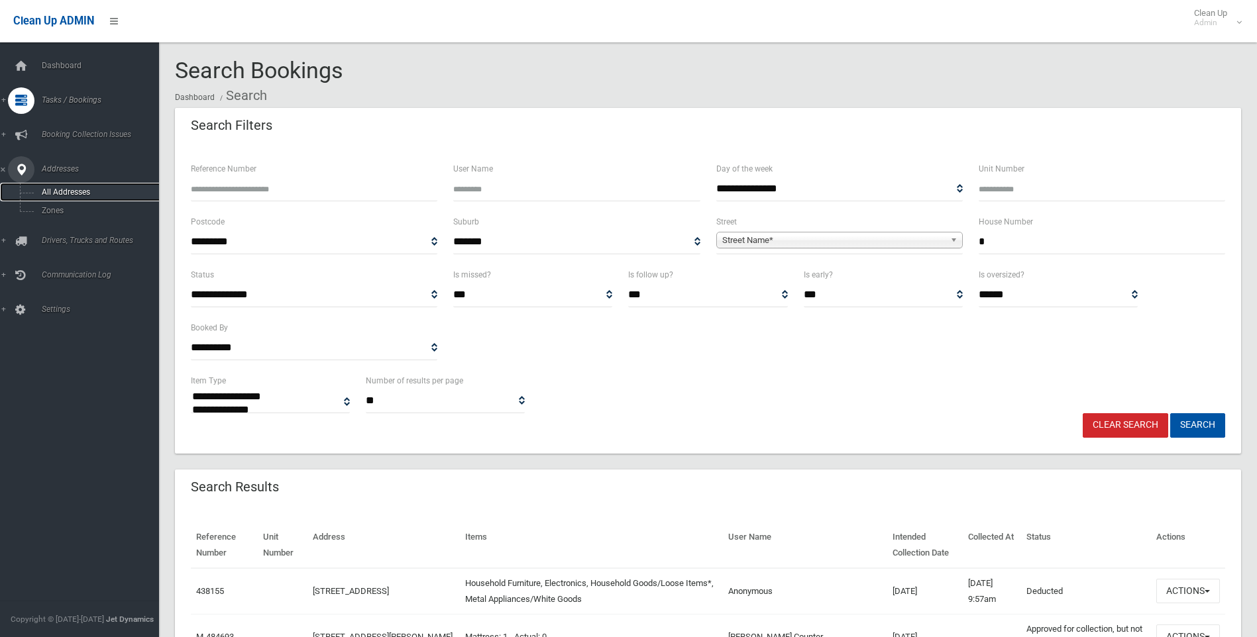
click at [70, 199] on link "All Addresses" at bounding box center [84, 192] width 169 height 19
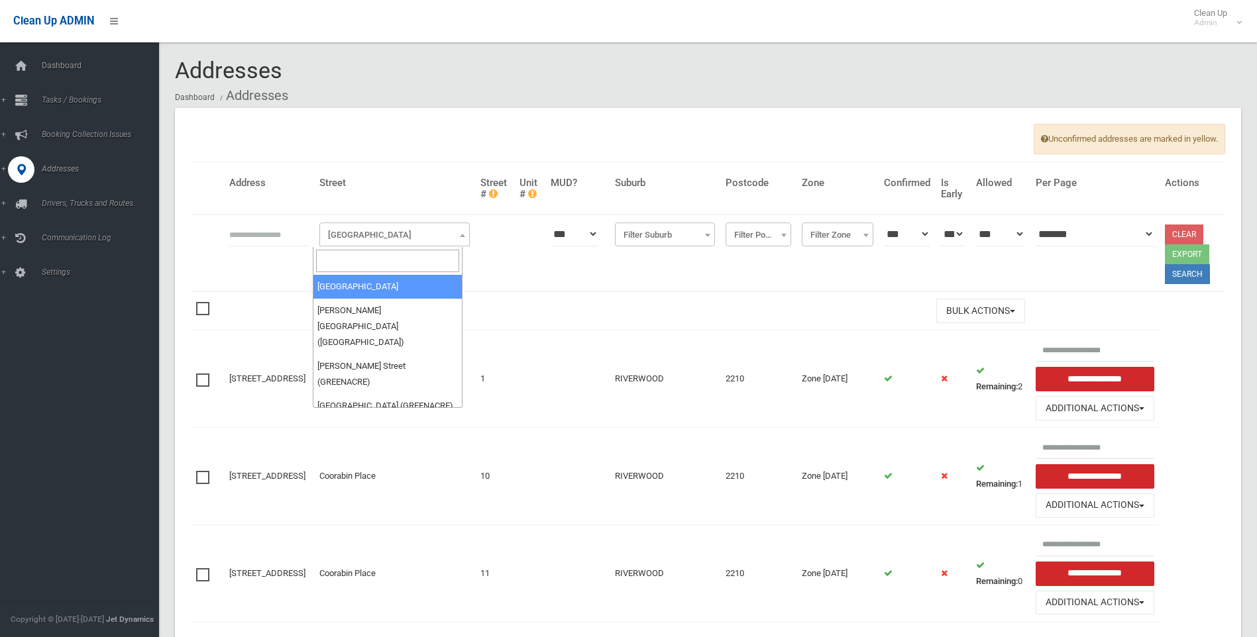
click at [323, 240] on span "[GEOGRAPHIC_DATA]" at bounding box center [395, 235] width 144 height 19
click at [294, 239] on input "text" at bounding box center [269, 234] width 80 height 25
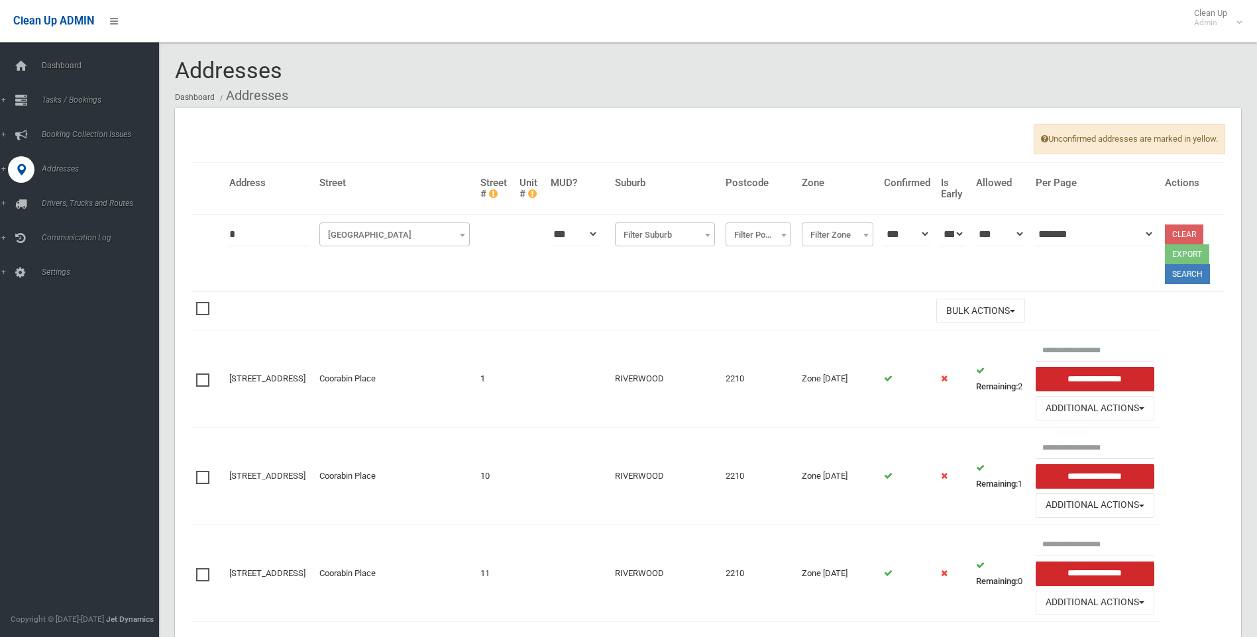
type input "*"
click at [402, 227] on span "[GEOGRAPHIC_DATA]" at bounding box center [395, 235] width 144 height 19
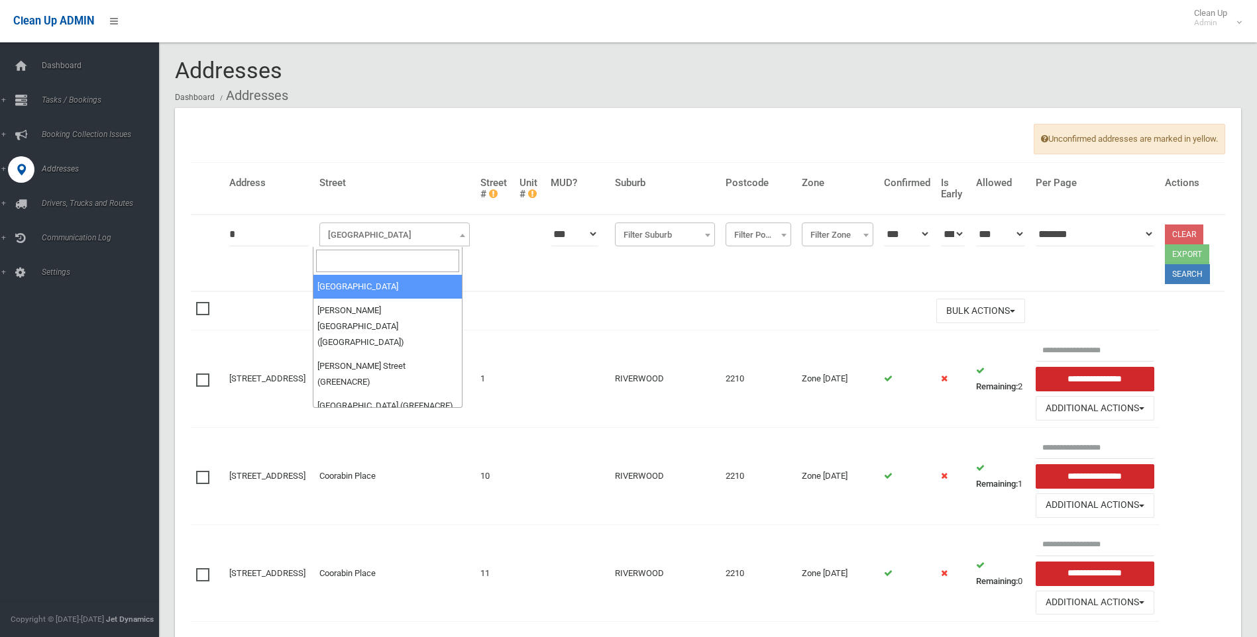
click at [402, 273] on span at bounding box center [387, 261] width 149 height 28
click at [400, 260] on input "search" at bounding box center [388, 261] width 144 height 23
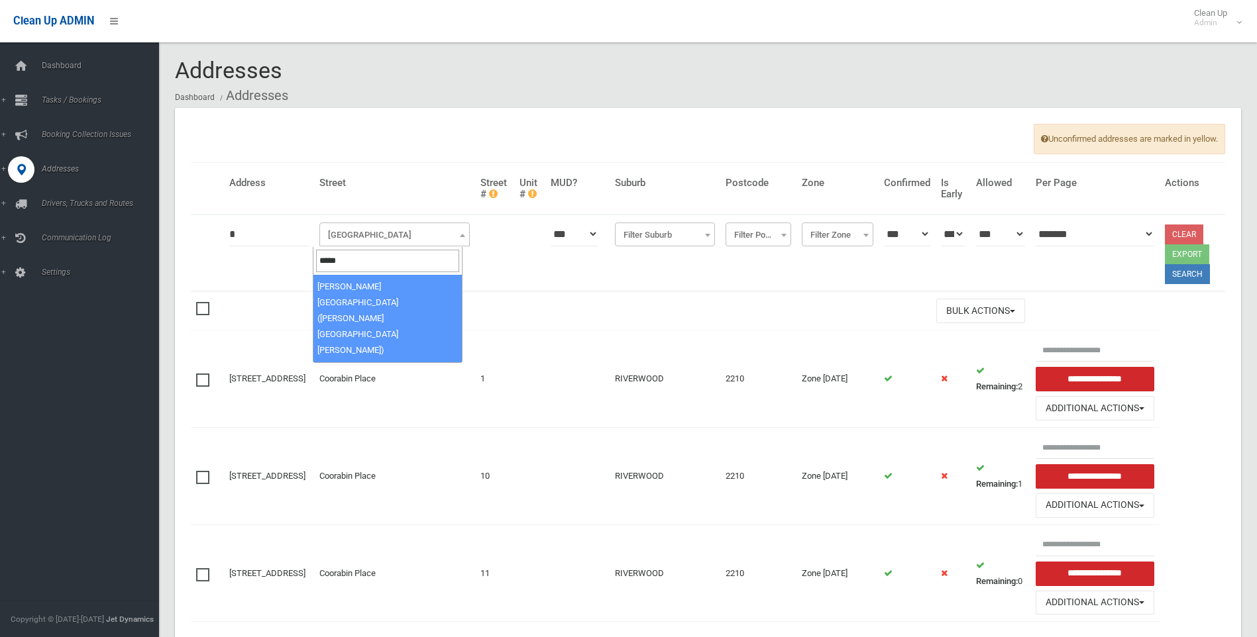
type input "*****"
select select "****"
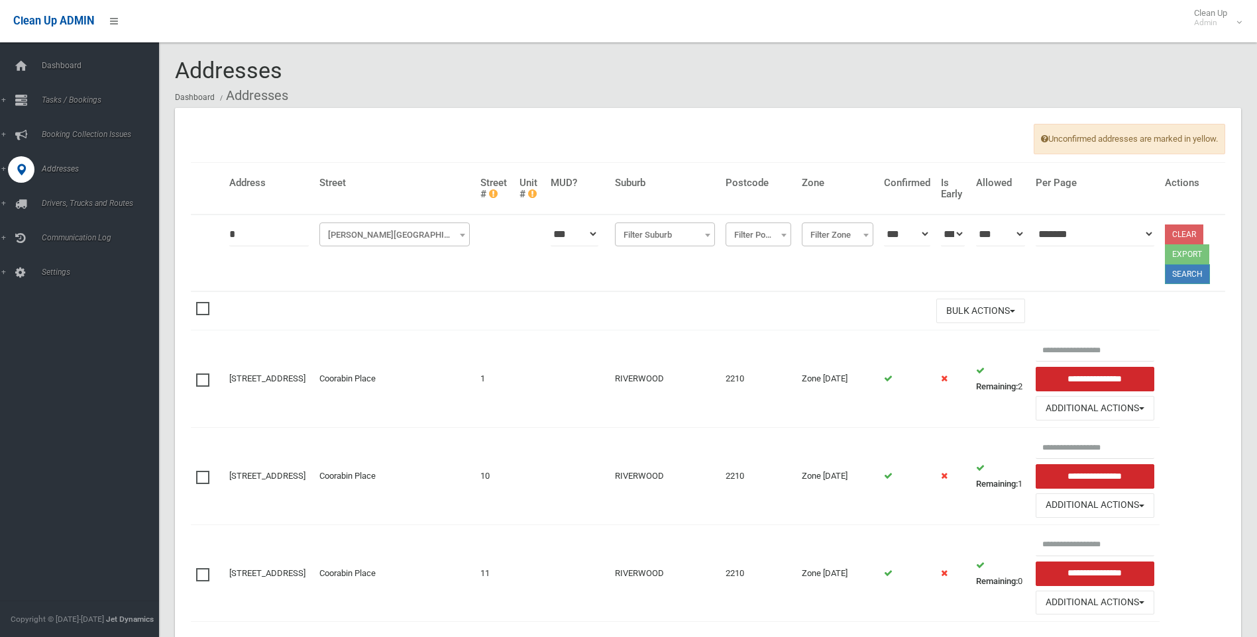
click at [1178, 270] on button "Search" at bounding box center [1187, 274] width 45 height 20
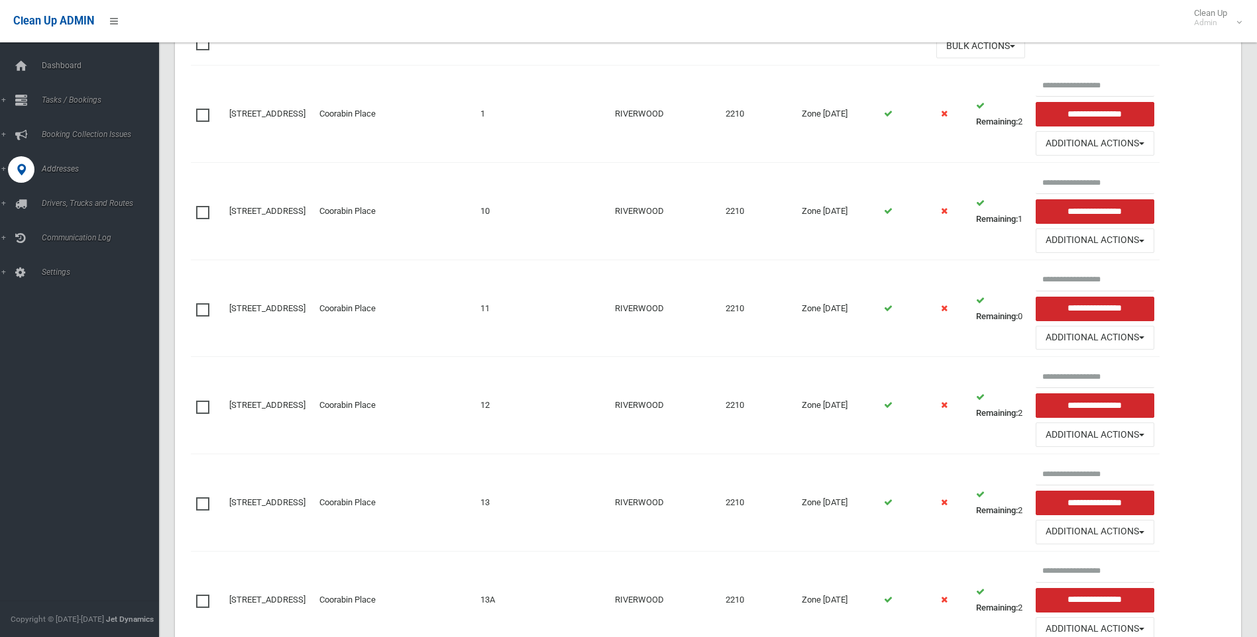
scroll to position [146, 0]
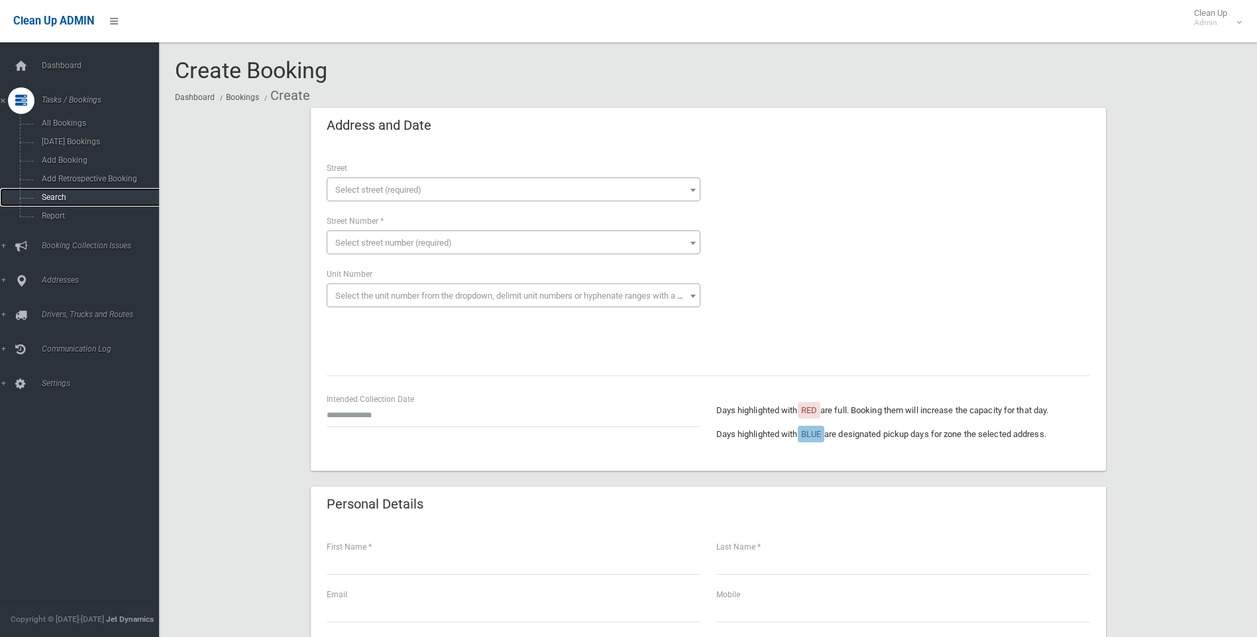
click at [52, 198] on span "Search" at bounding box center [98, 197] width 120 height 9
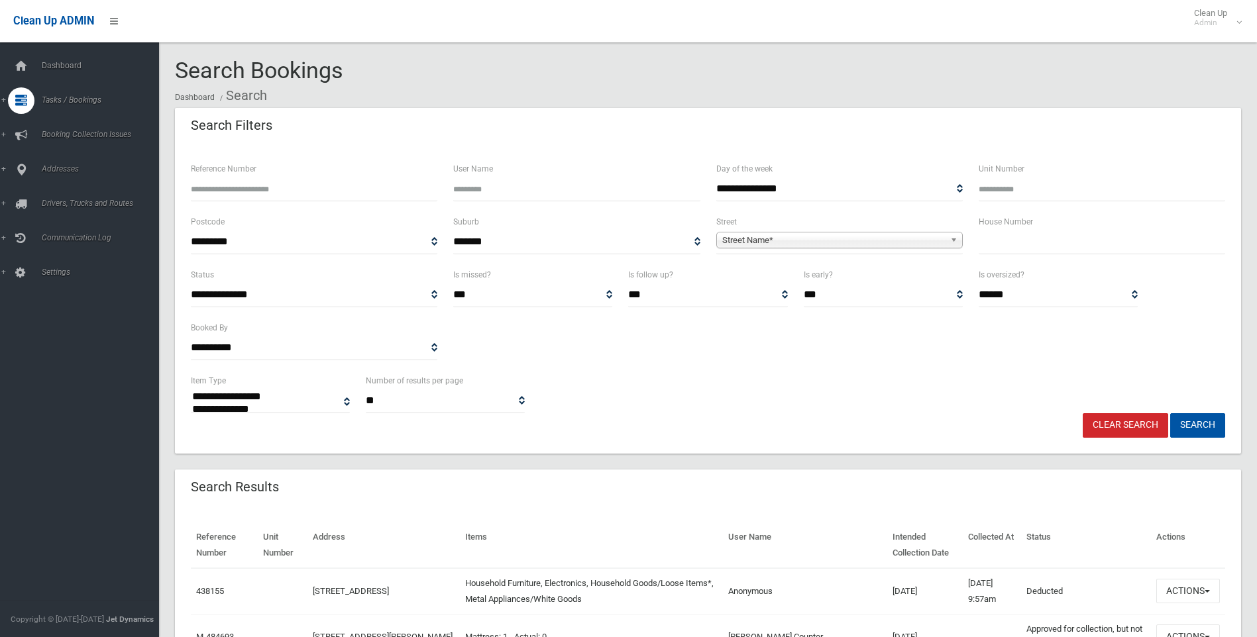
select select
click at [1042, 250] on input "text" at bounding box center [1102, 242] width 246 height 25
type input "*"
click at [853, 234] on span "Street Name*" at bounding box center [833, 241] width 223 height 16
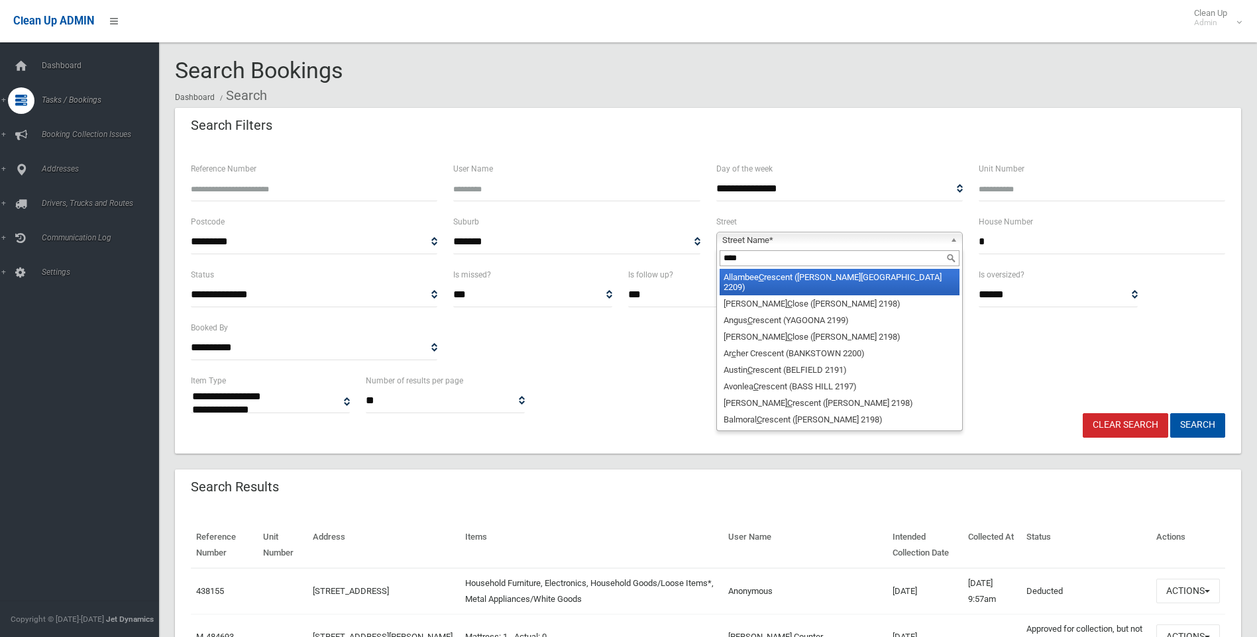
type input "*****"
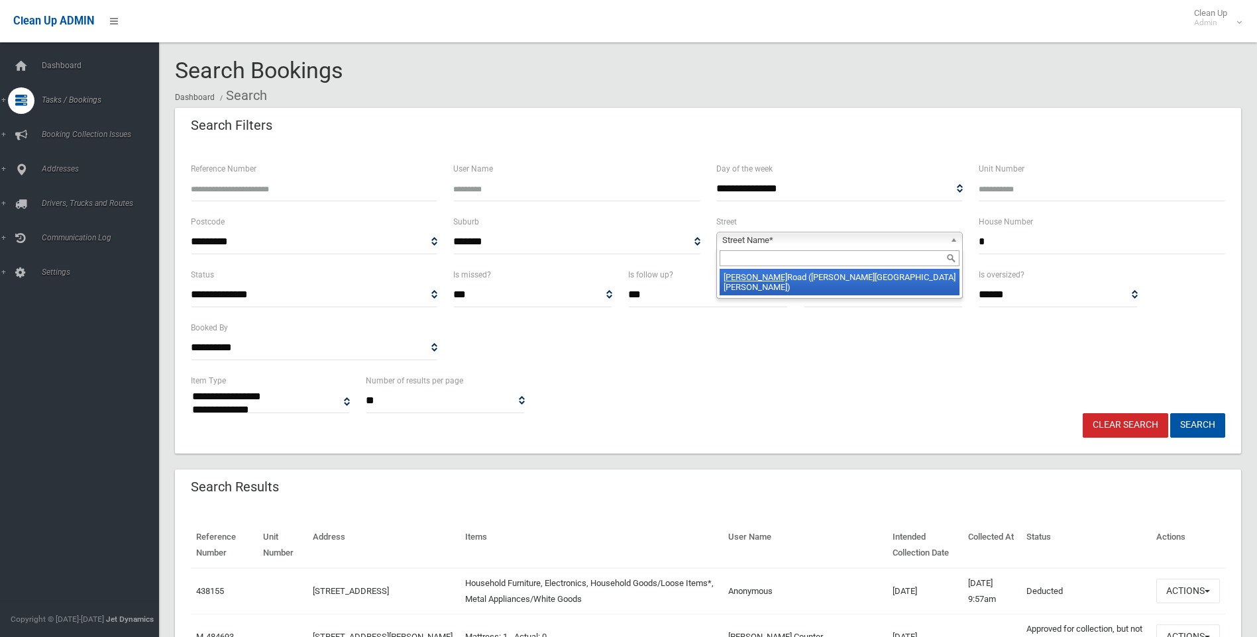
click at [1170, 413] on button "Search" at bounding box center [1197, 425] width 55 height 25
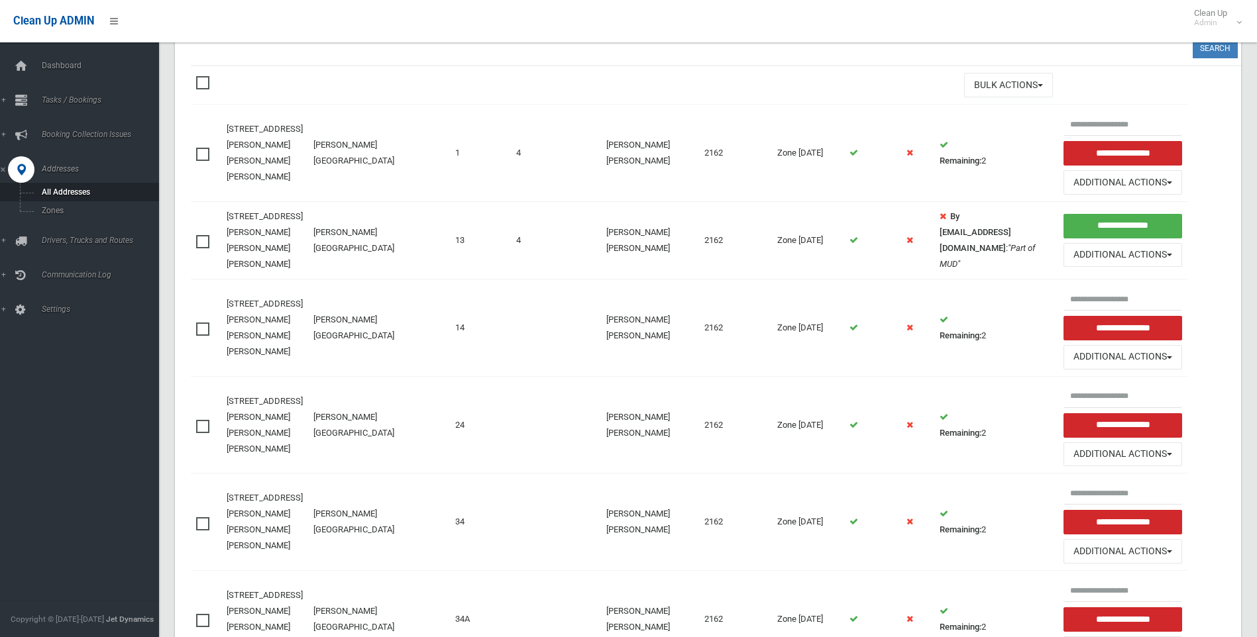
scroll to position [66, 0]
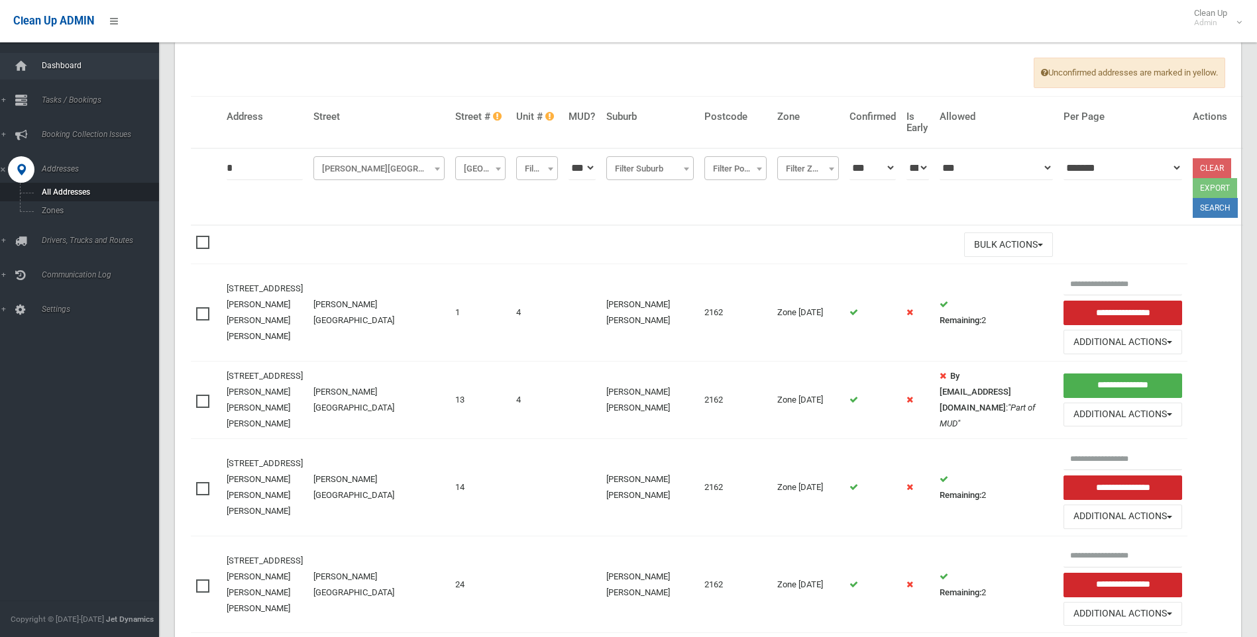
click at [74, 72] on link "Dashboard" at bounding box center [84, 66] width 169 height 27
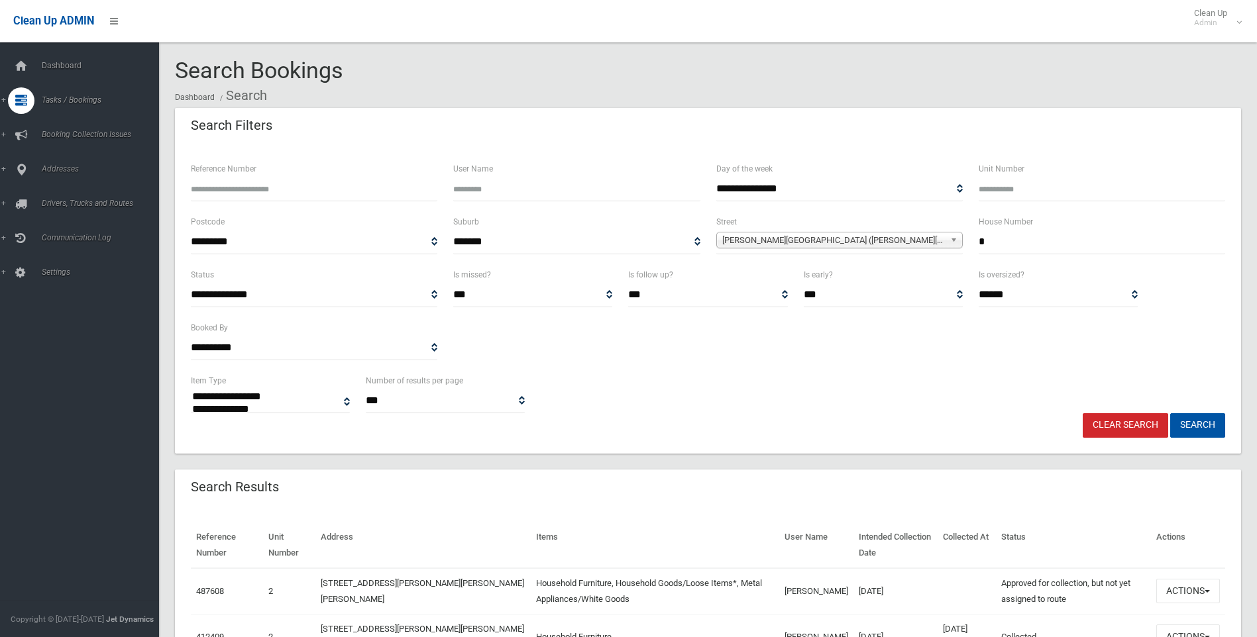
select select
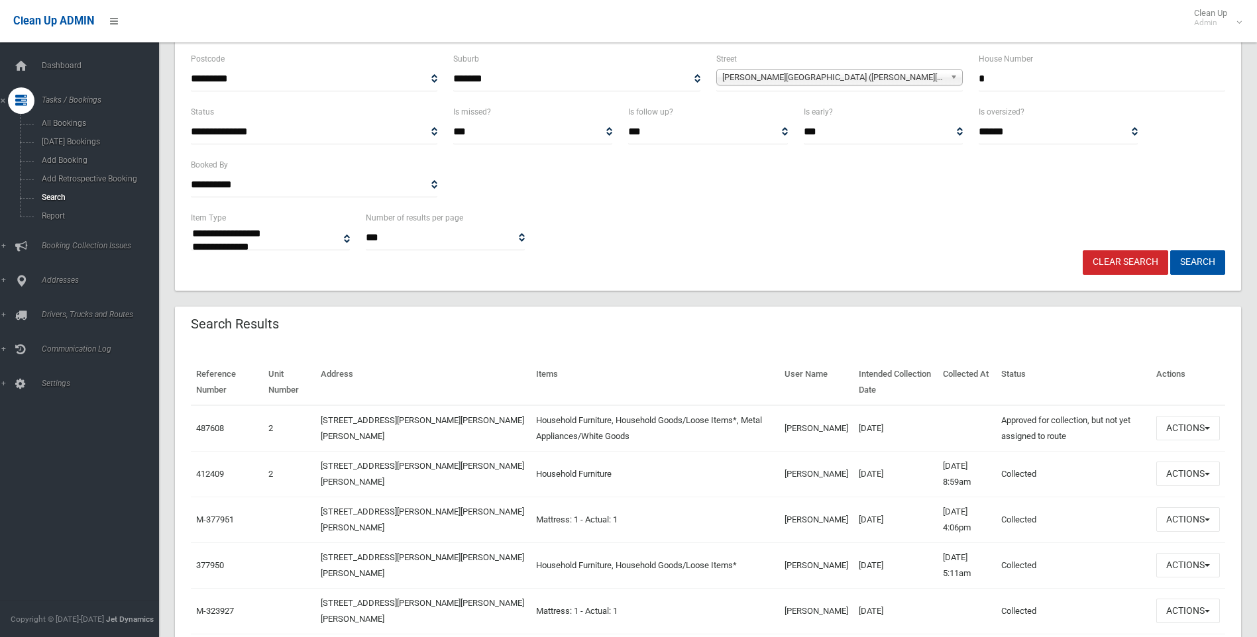
scroll to position [199, 0]
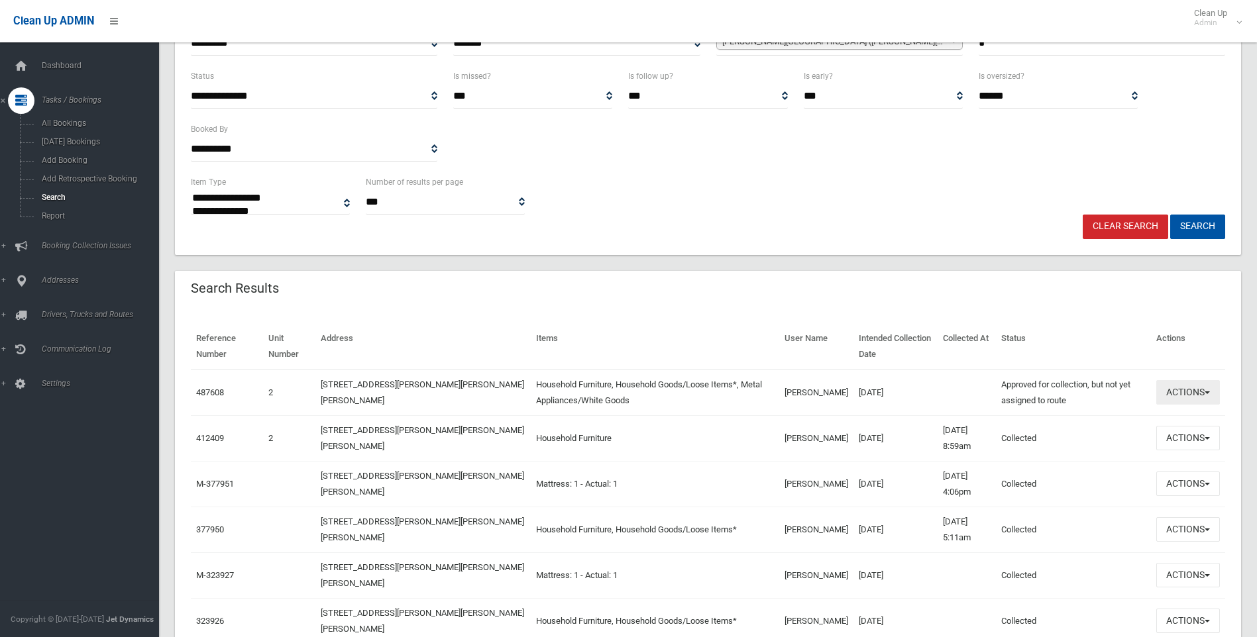
click at [1200, 395] on button "Actions" at bounding box center [1188, 392] width 64 height 25
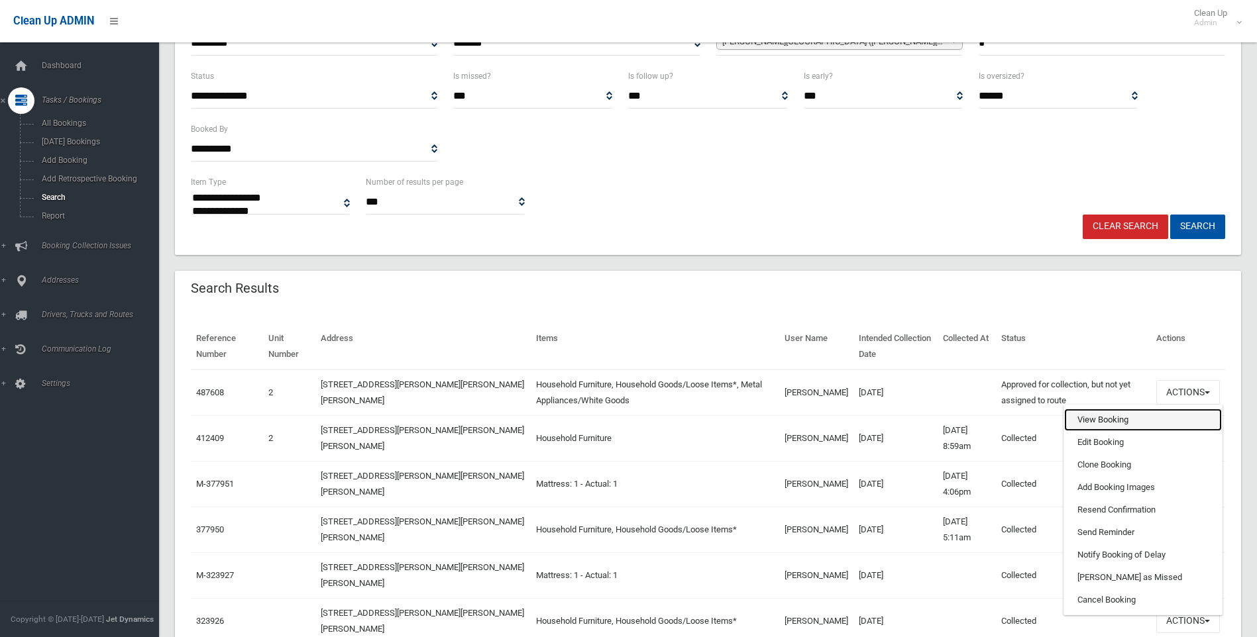
click at [1128, 428] on link "View Booking" at bounding box center [1143, 420] width 158 height 23
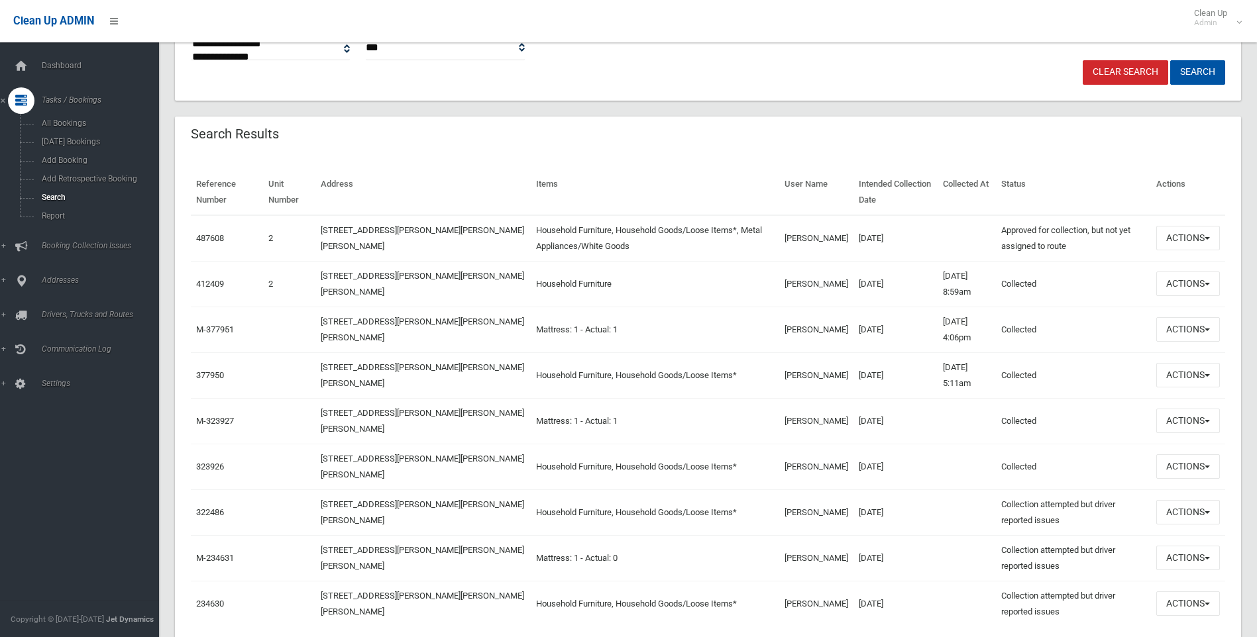
scroll to position [331, 0]
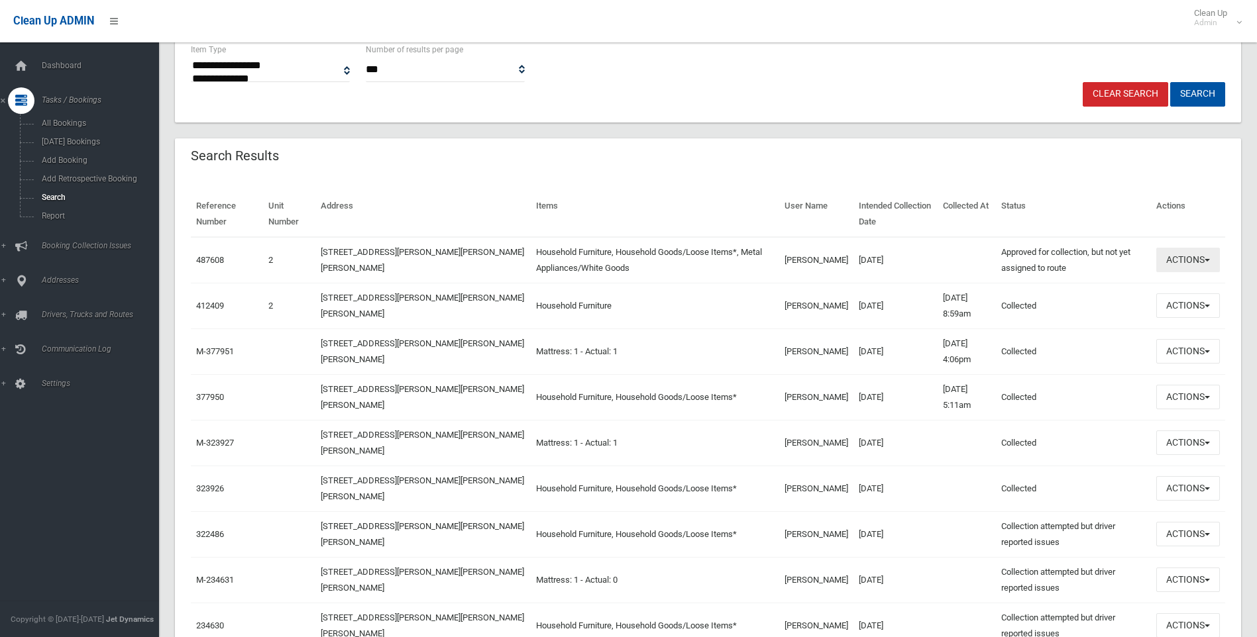
click at [1215, 272] on button "Actions" at bounding box center [1188, 260] width 64 height 25
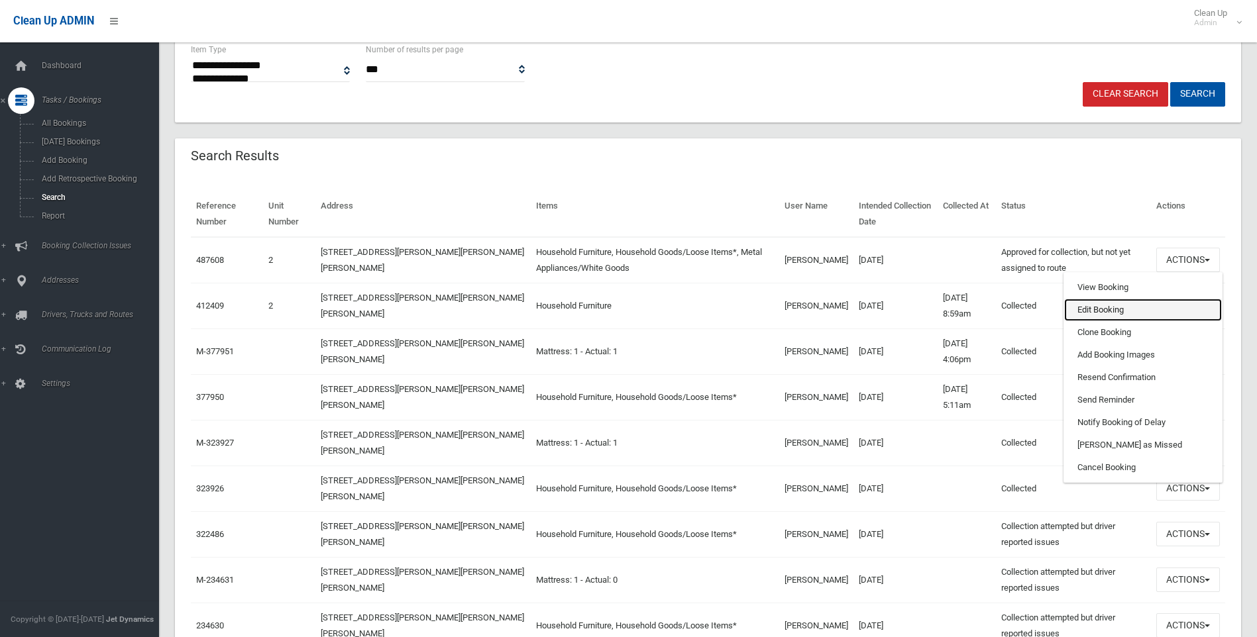
click at [1167, 310] on link "Edit Booking" at bounding box center [1143, 310] width 158 height 23
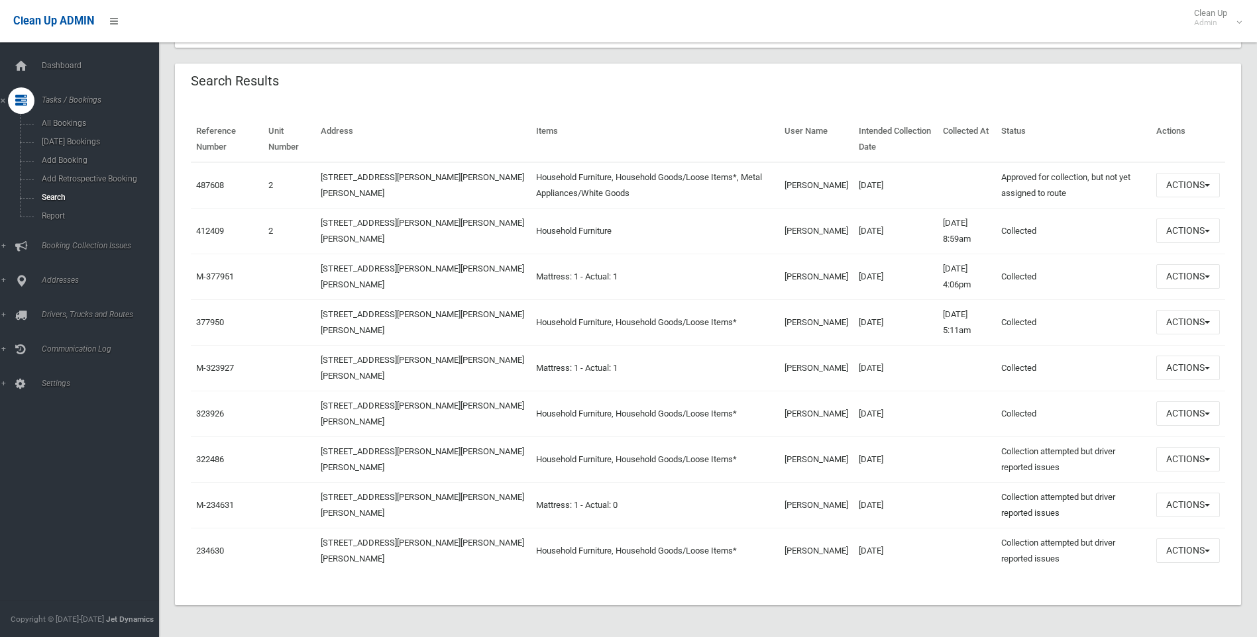
scroll to position [337, 0]
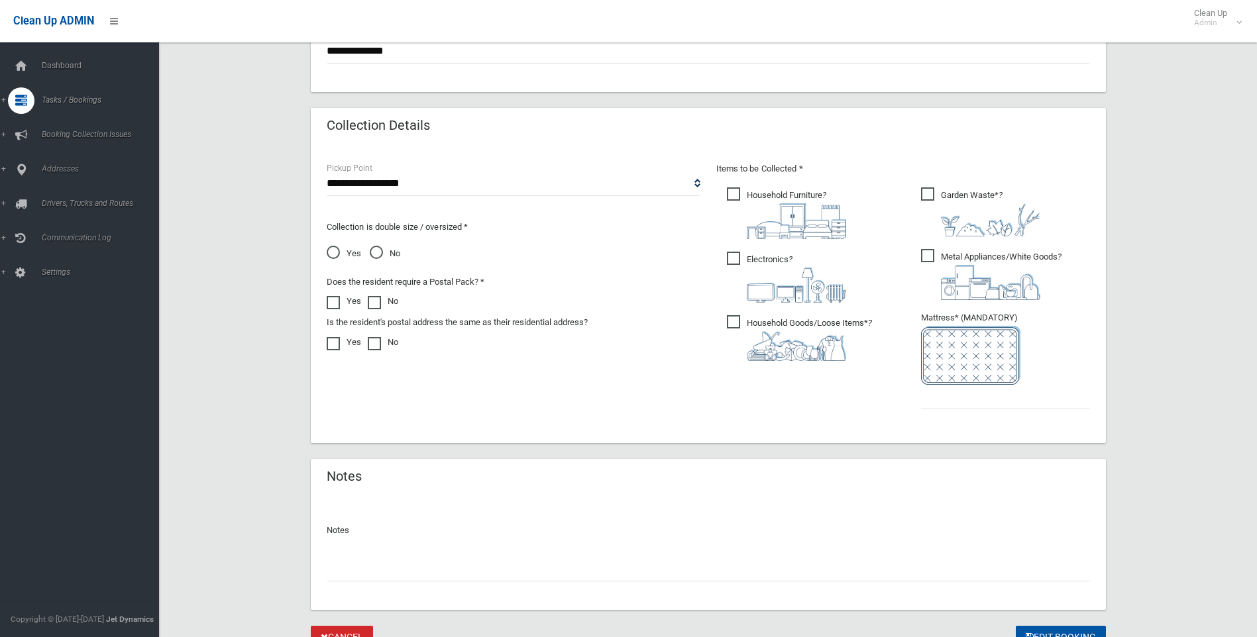
scroll to position [667, 0]
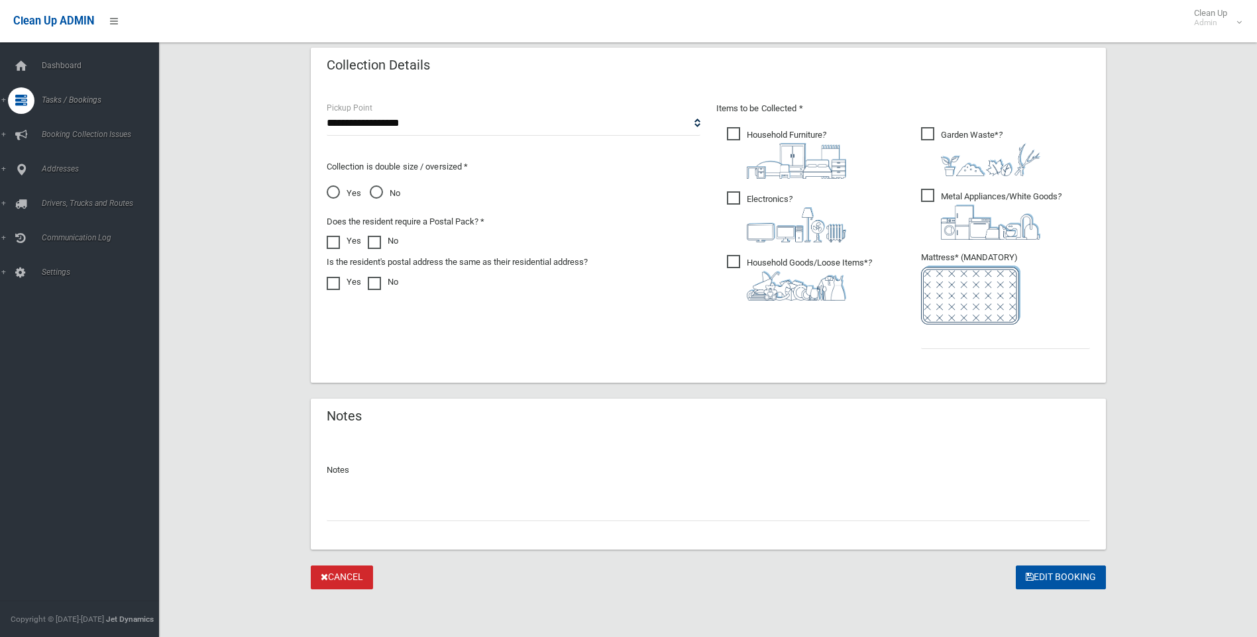
click at [531, 509] on input "text" at bounding box center [708, 509] width 763 height 25
type input "**********"
click at [987, 352] on ul "Garden Waste* ?" at bounding box center [1000, 242] width 180 height 235
click at [987, 339] on input "text" at bounding box center [1005, 337] width 169 height 25
type input "*"
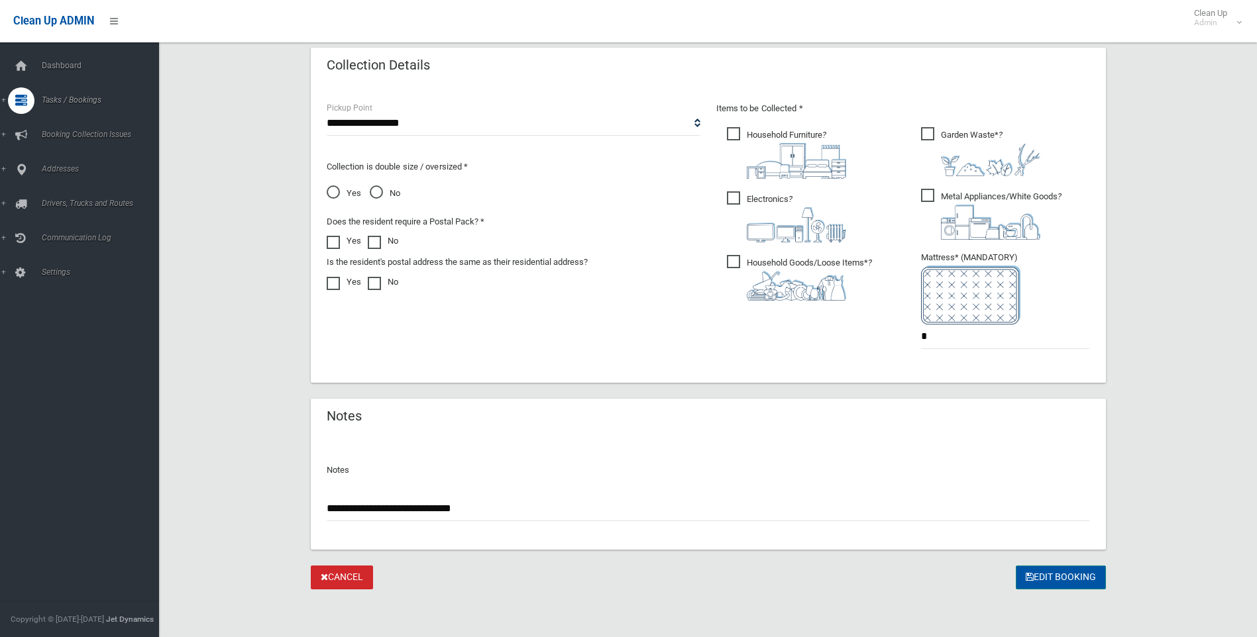
click at [1077, 572] on button "Edit Booking" at bounding box center [1061, 578] width 90 height 25
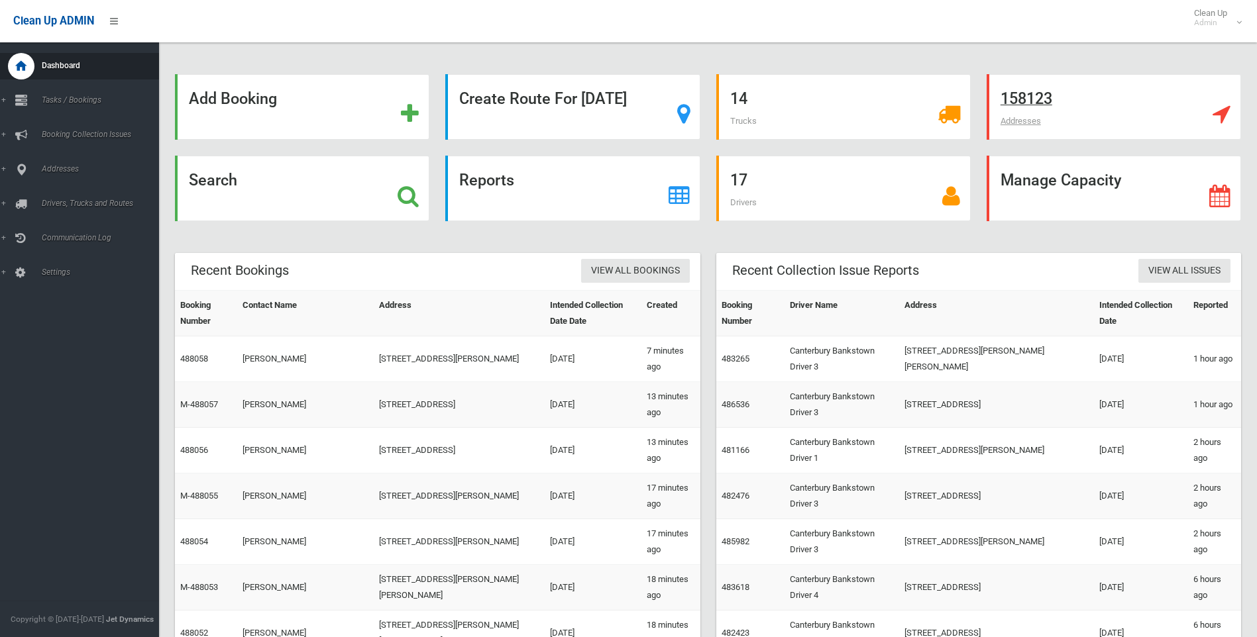
click at [1126, 92] on div "158123 Addresses" at bounding box center [1114, 107] width 254 height 66
